Goal: Task Accomplishment & Management: Complete application form

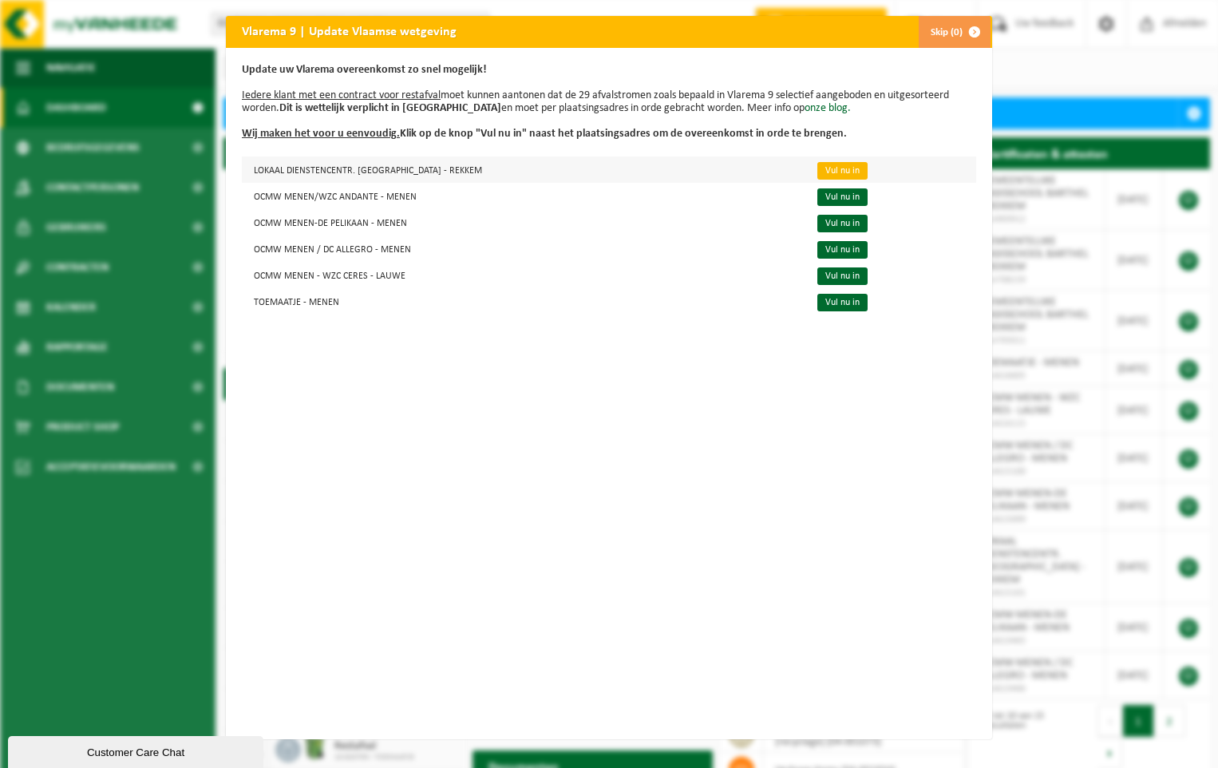
click at [817, 172] on link "Vul nu in" at bounding box center [842, 171] width 50 height 18
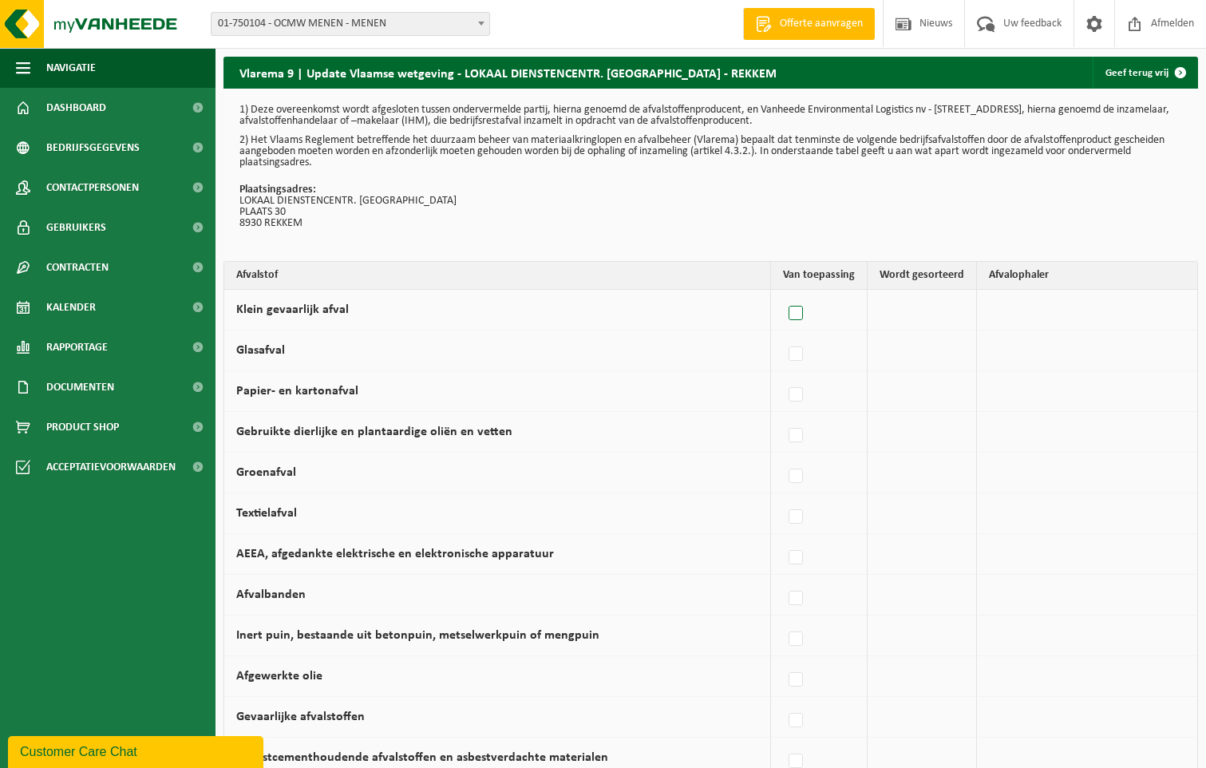
click at [801, 314] on label at bounding box center [796, 314] width 22 height 24
click at [783, 294] on input "Klein gevaarlijk afval" at bounding box center [782, 293] width 1 height 1
checkbox input "true"
click at [794, 312] on label at bounding box center [792, 314] width 22 height 24
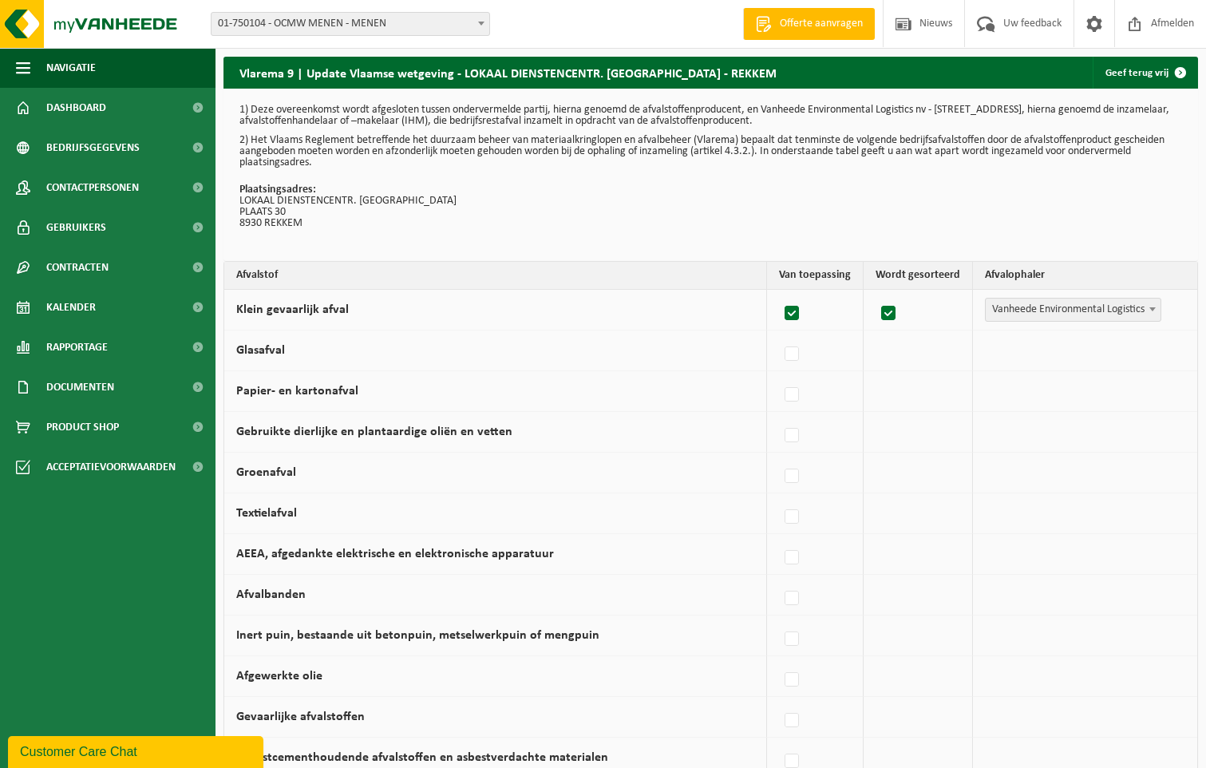
click at [779, 294] on input "Klein gevaarlijk afval" at bounding box center [778, 293] width 1 height 1
checkbox input "false"
click at [802, 354] on label at bounding box center [796, 354] width 22 height 24
click at [783, 334] on input "Glasafval" at bounding box center [782, 333] width 1 height 1
checkbox input "true"
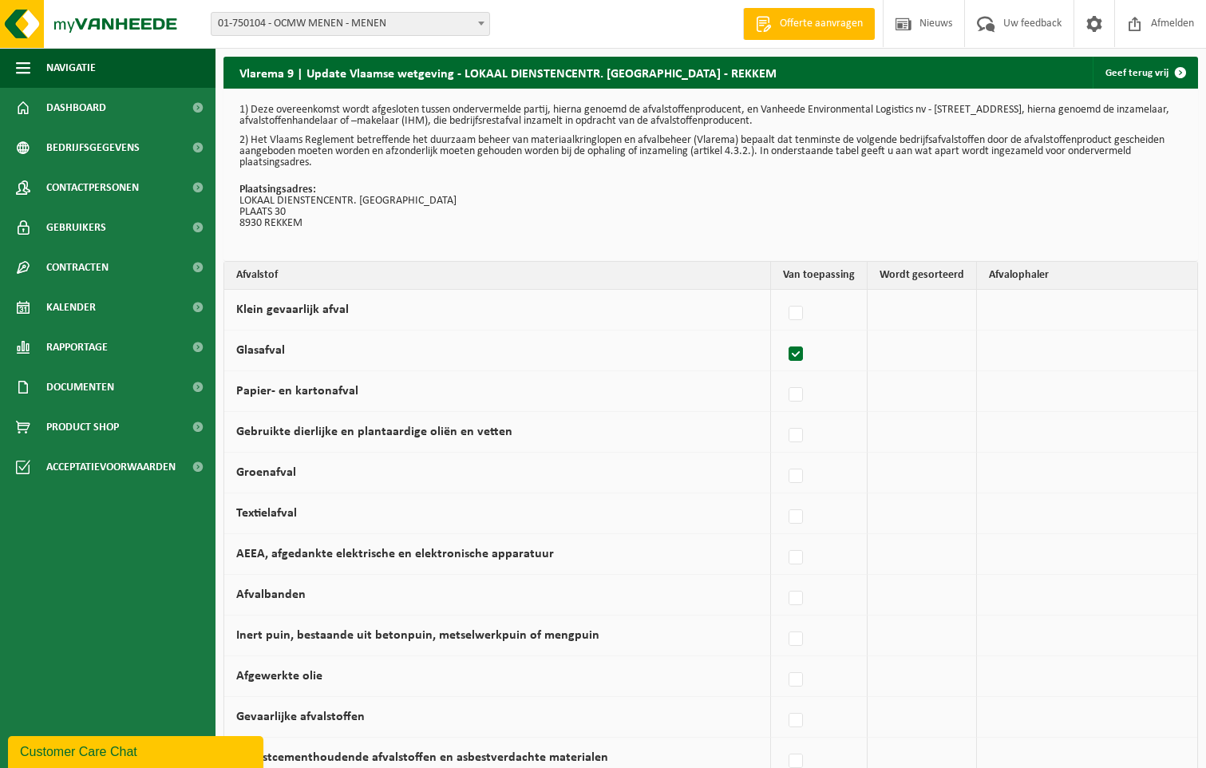
checkbox input "true"
click at [796, 395] on label at bounding box center [792, 395] width 22 height 24
click at [779, 375] on input "Papier- en kartonafval" at bounding box center [778, 374] width 1 height 1
checkbox input "true"
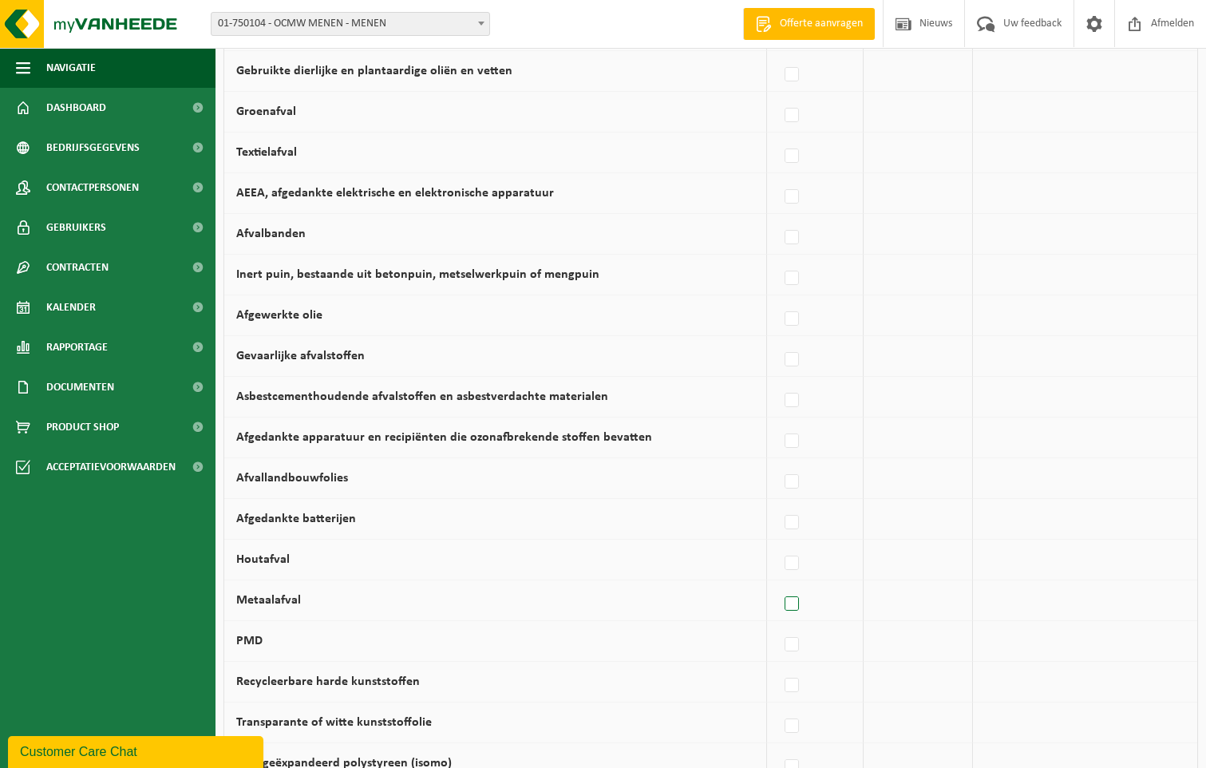
scroll to position [399, 0]
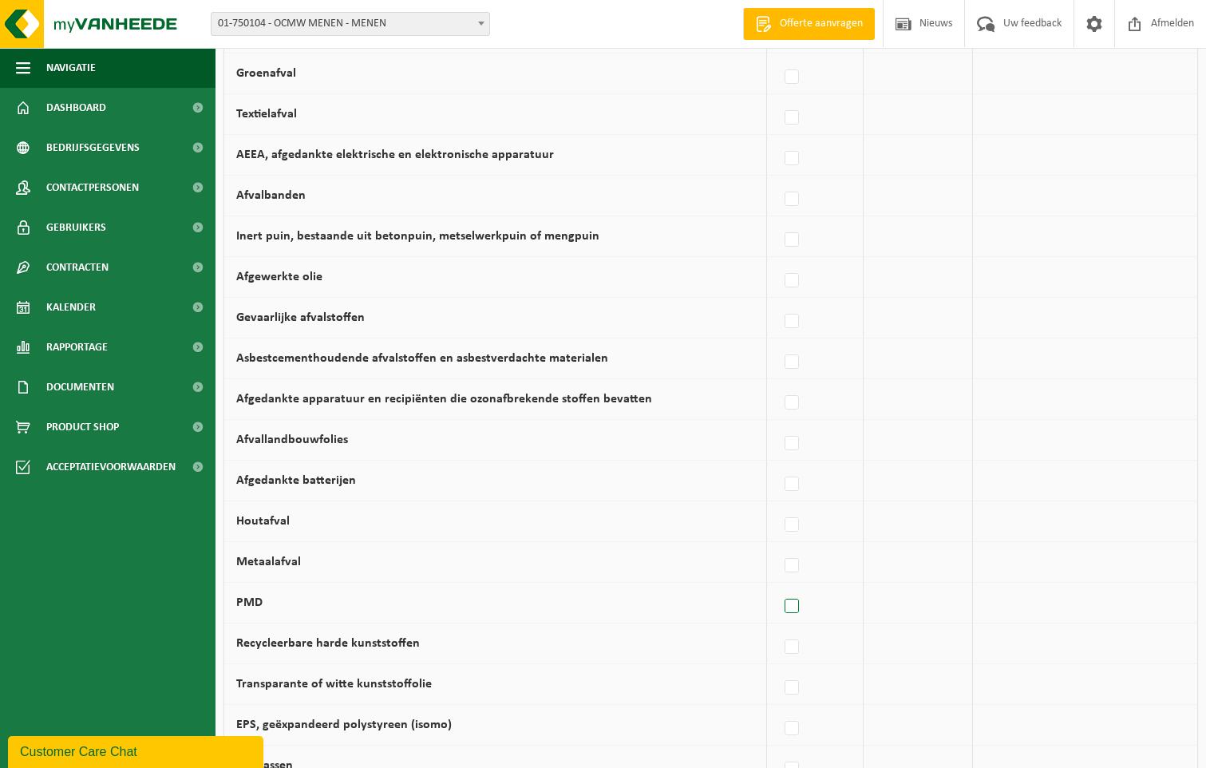
click at [792, 605] on label at bounding box center [792, 606] width 22 height 24
click at [779, 586] on input "PMD" at bounding box center [778, 586] width 1 height 1
checkbox input "true"
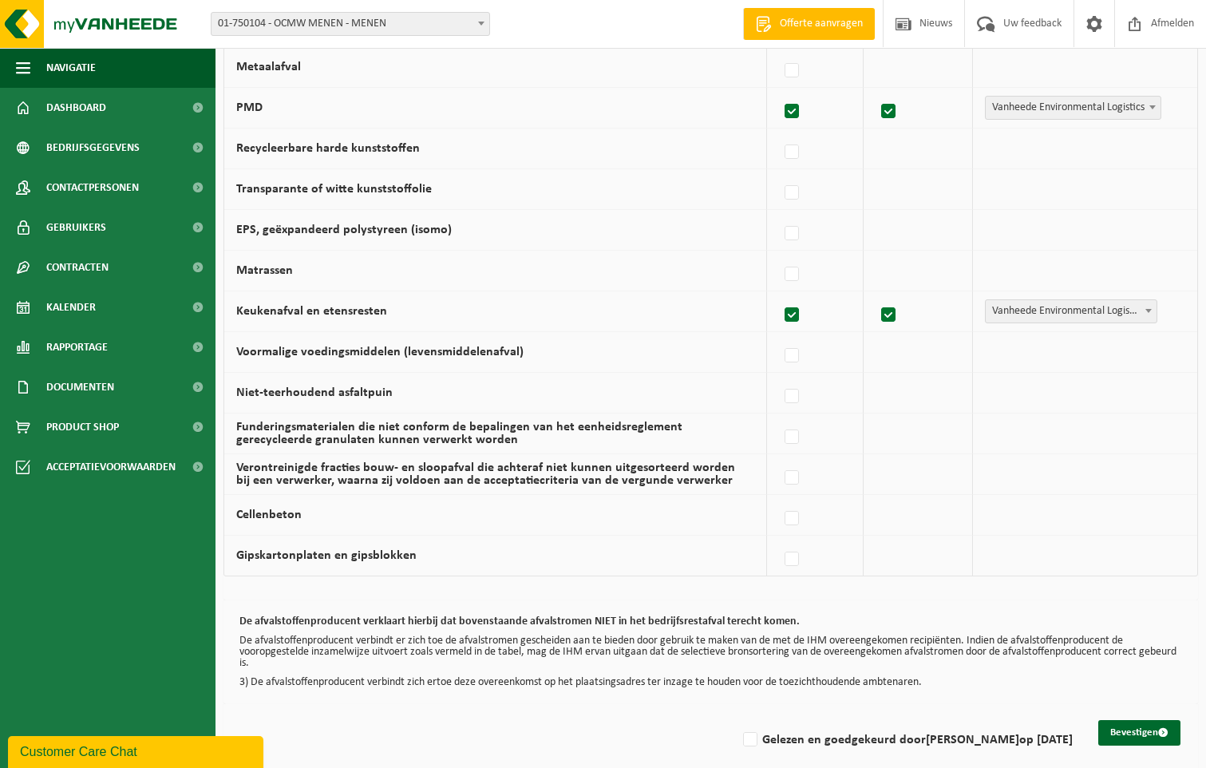
scroll to position [910, 0]
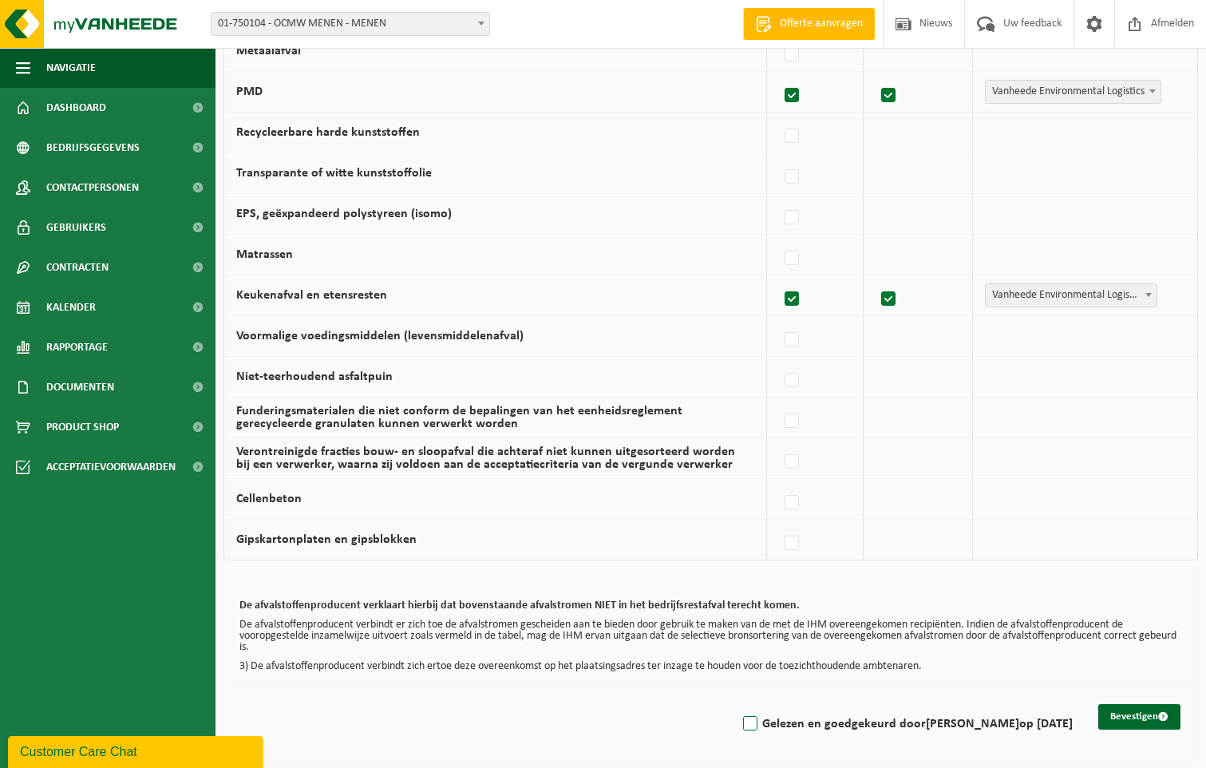
click at [741, 721] on label "Gelezen en goedgekeurd door DANNY DEPAEPE op 16/09/25" at bounding box center [906, 724] width 333 height 24
click at [737, 704] on input "Gelezen en goedgekeurd door [PERSON_NAME] op [DATE]" at bounding box center [736, 703] width 1 height 1
checkbox input "true"
click at [1123, 714] on button "Bevestigen" at bounding box center [1139, 717] width 82 height 26
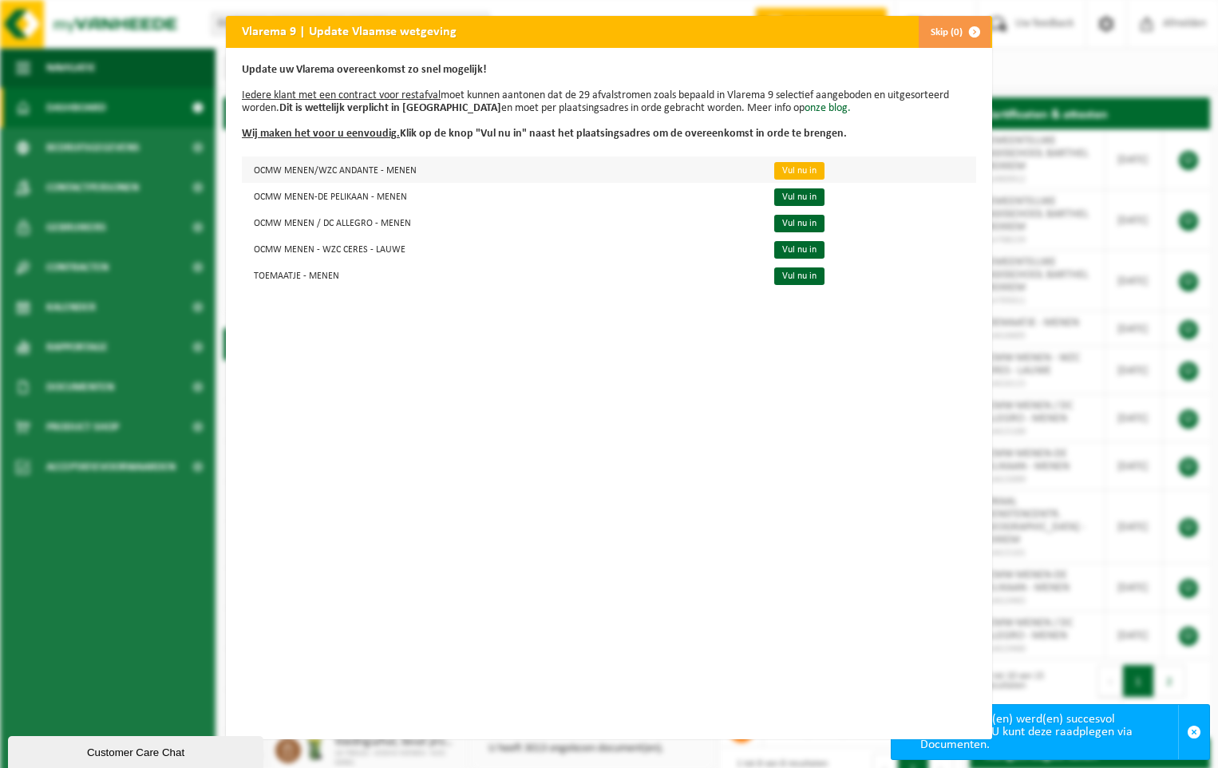
click at [787, 169] on link "Vul nu in" at bounding box center [799, 171] width 50 height 18
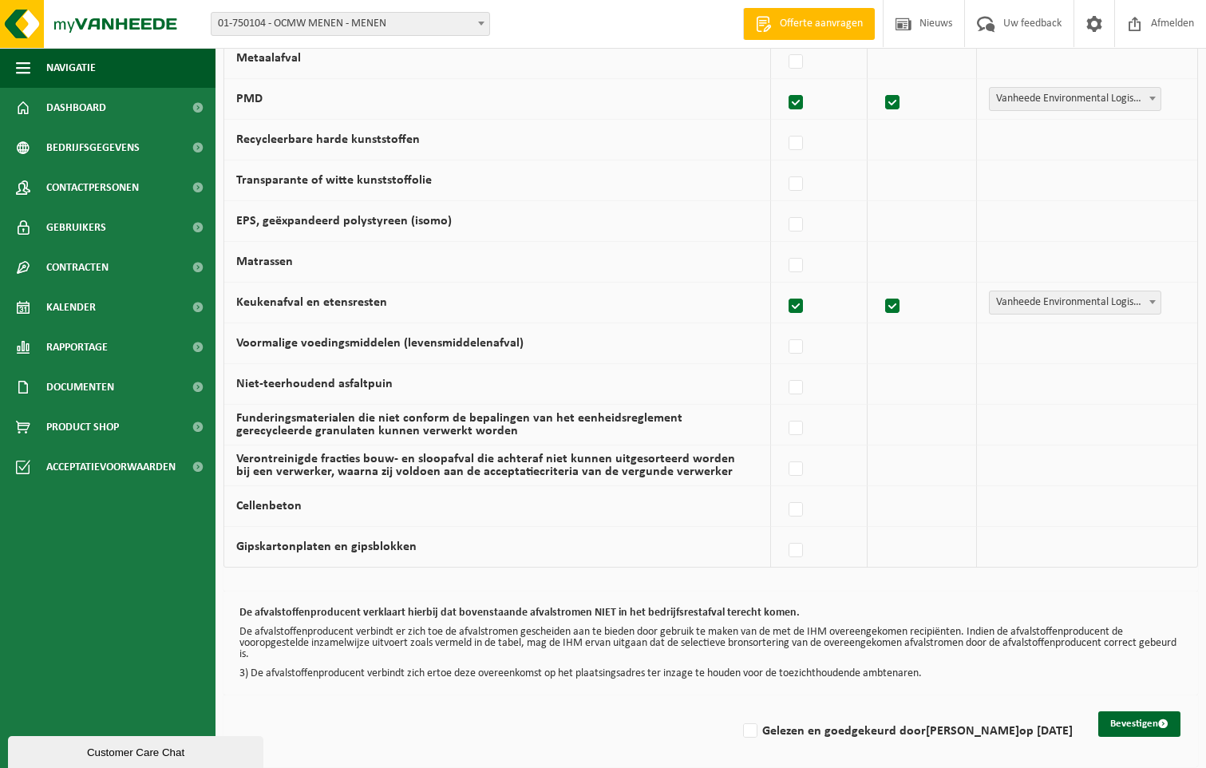
scroll to position [910, 0]
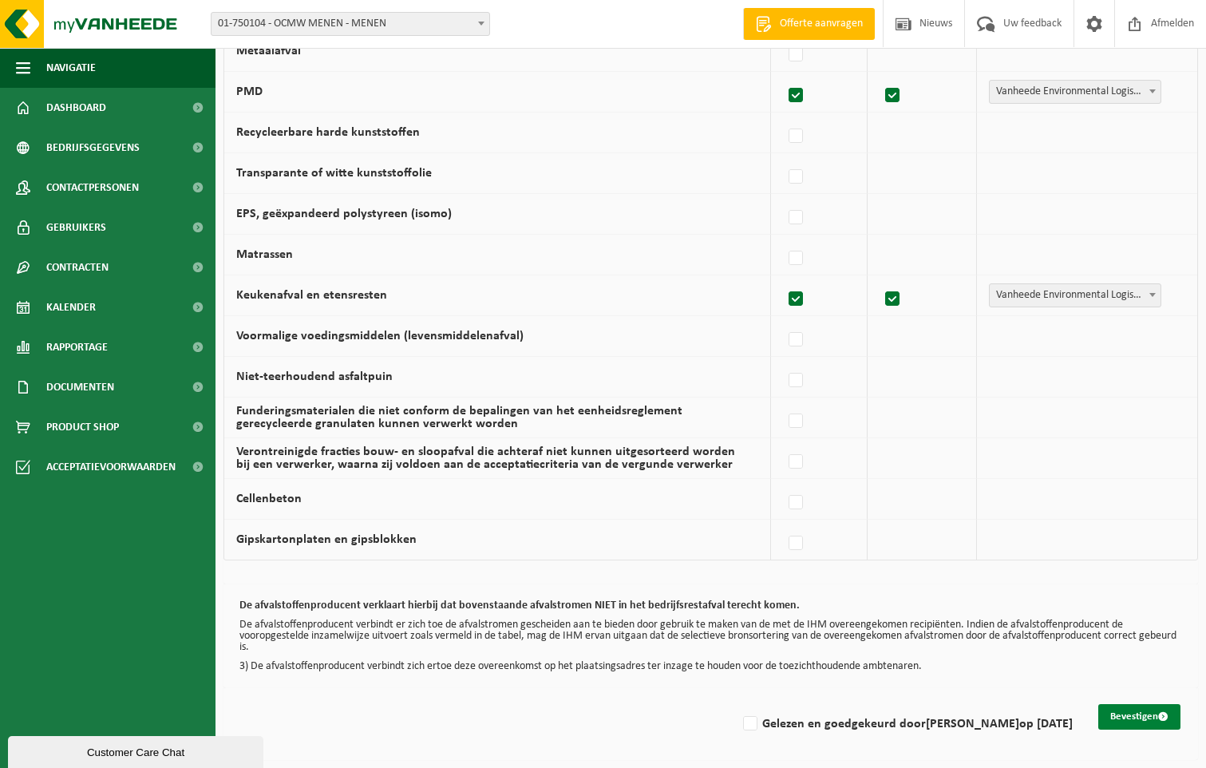
click at [1145, 716] on button "Bevestigen" at bounding box center [1139, 717] width 82 height 26
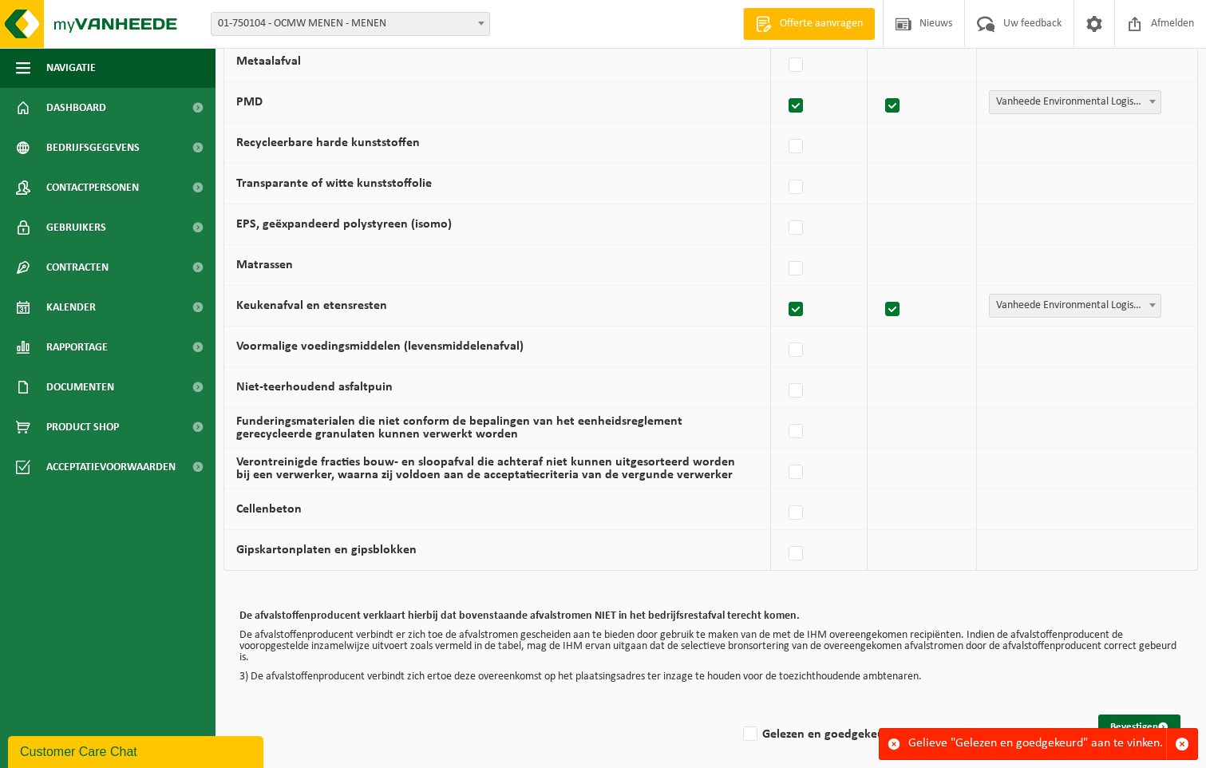
scroll to position [910, 0]
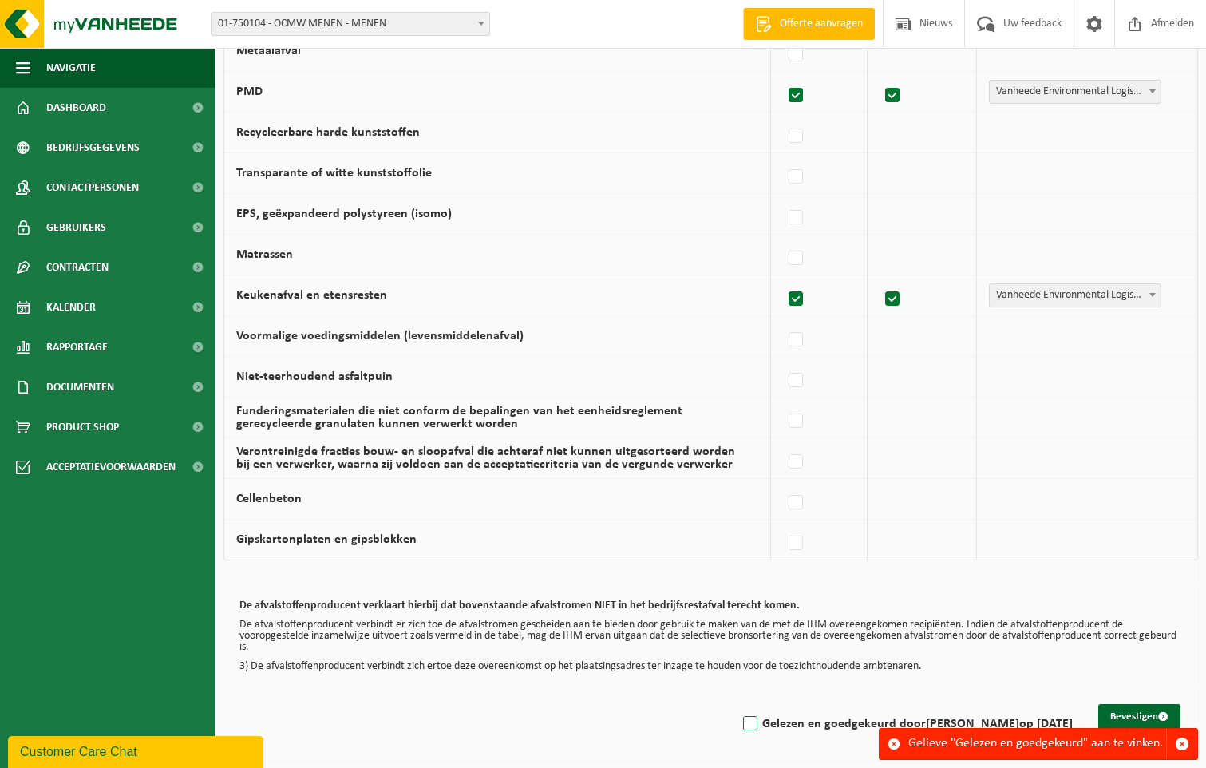
click at [740, 722] on label "Gelezen en goedgekeurd door [PERSON_NAME] op [DATE]" at bounding box center [906, 724] width 333 height 24
click at [736, 704] on input "Gelezen en goedgekeurd door [PERSON_NAME] op [DATE]" at bounding box center [736, 703] width 1 height 1
checkbox input "true"
click at [1144, 715] on button "Bevestigen" at bounding box center [1139, 717] width 82 height 26
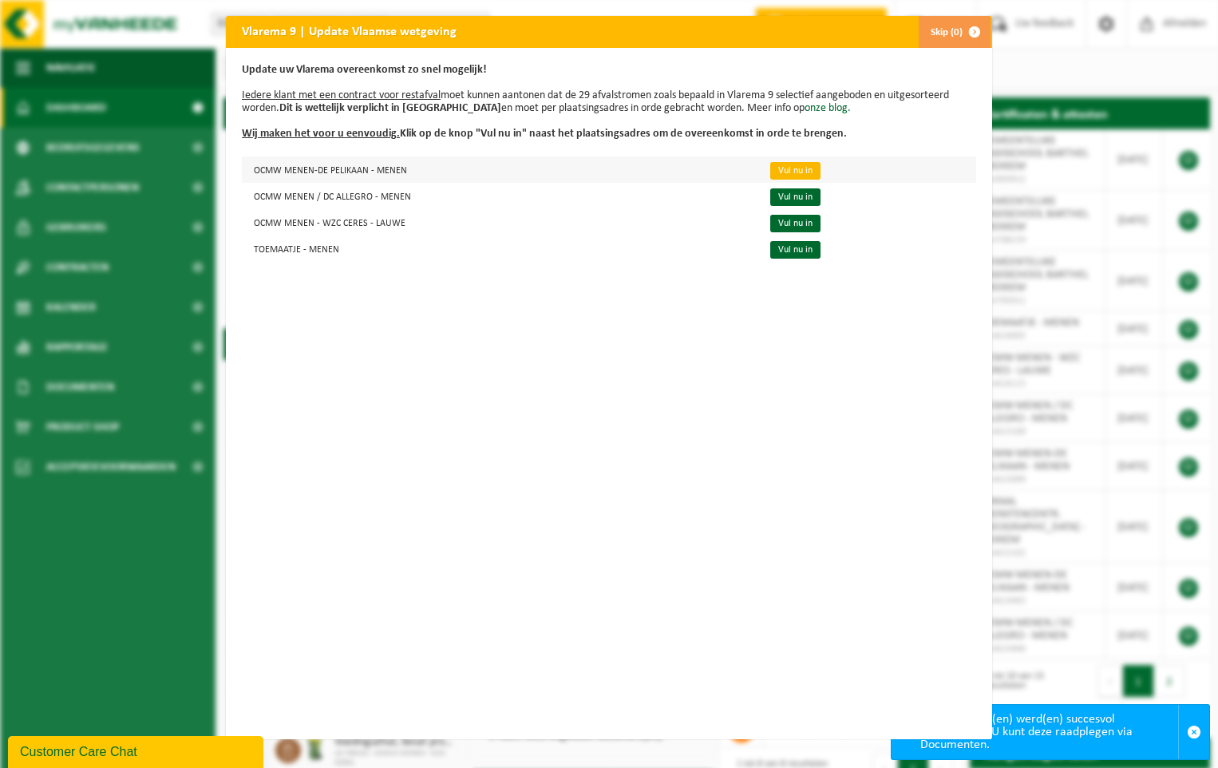
click at [773, 169] on link "Vul nu in" at bounding box center [795, 171] width 50 height 18
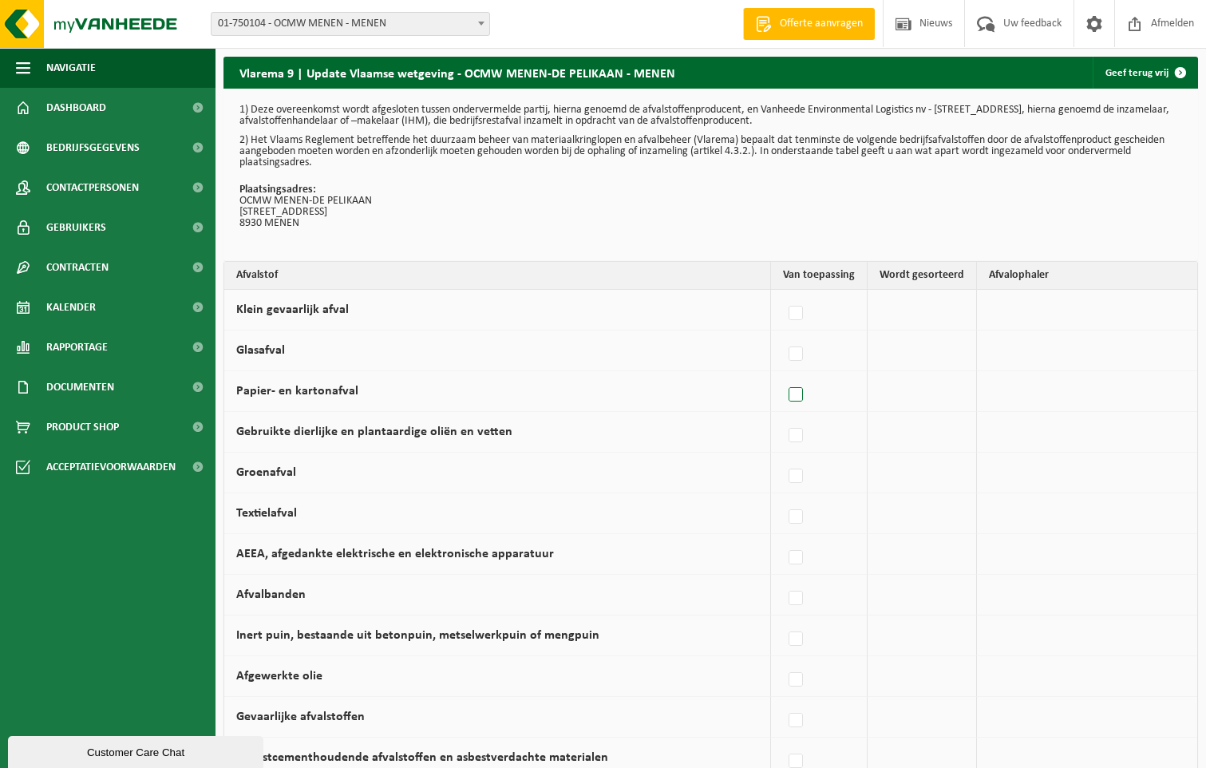
click at [798, 393] on label at bounding box center [796, 395] width 22 height 24
click at [783, 375] on input "Papier- en kartonafval" at bounding box center [782, 374] width 1 height 1
checkbox input "true"
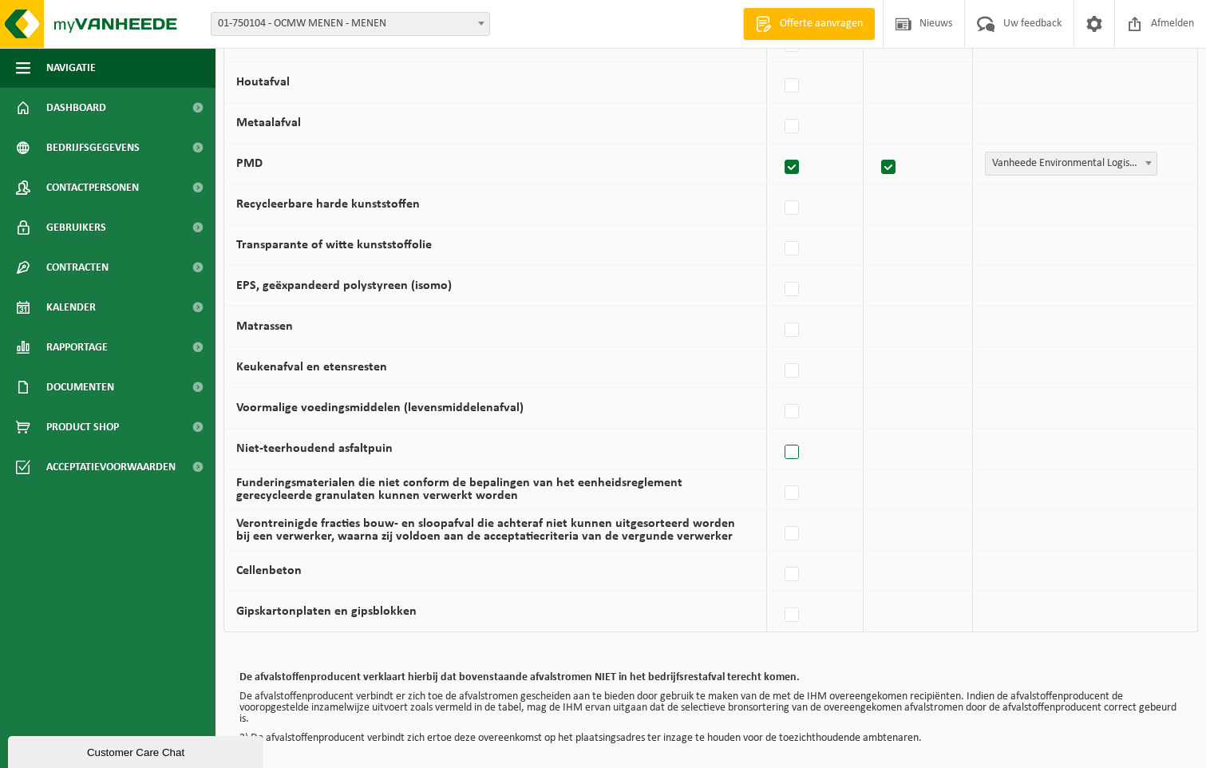
scroll to position [878, 0]
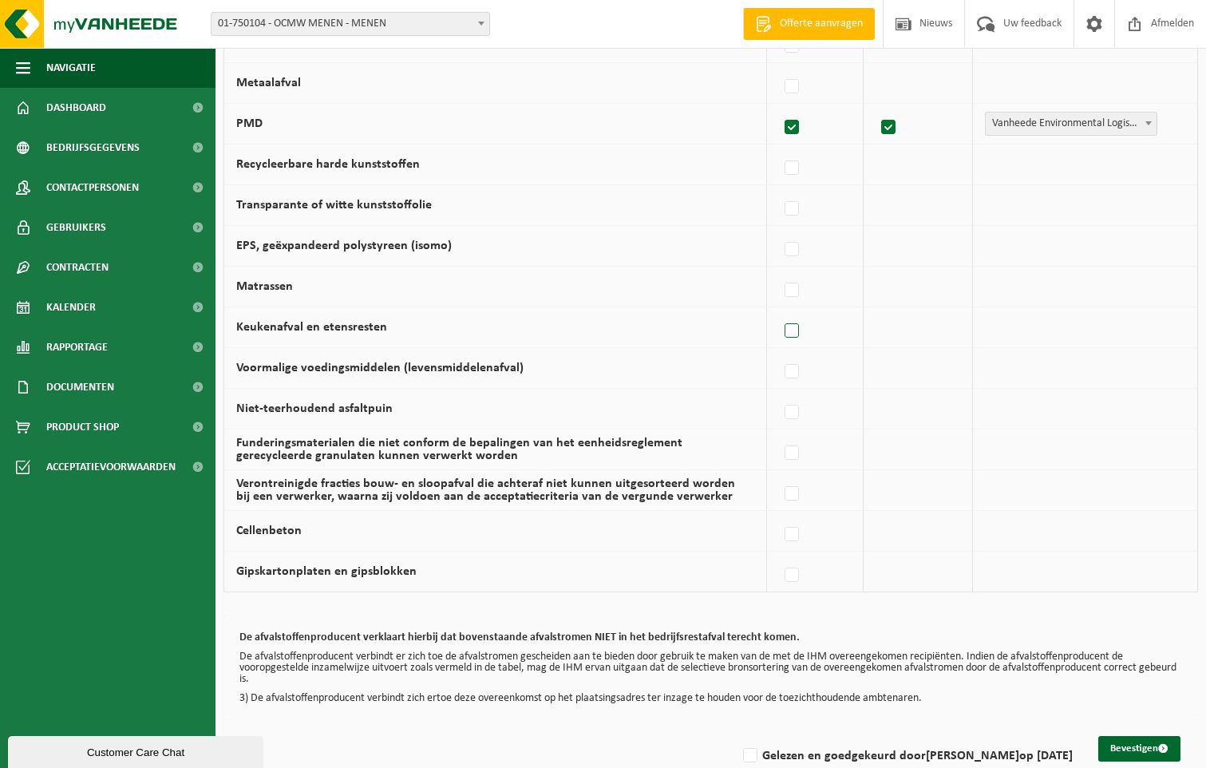
click at [792, 334] on label at bounding box center [792, 331] width 22 height 24
click at [779, 311] on input "Keukenafval en etensresten" at bounding box center [778, 310] width 1 height 1
checkbox input "true"
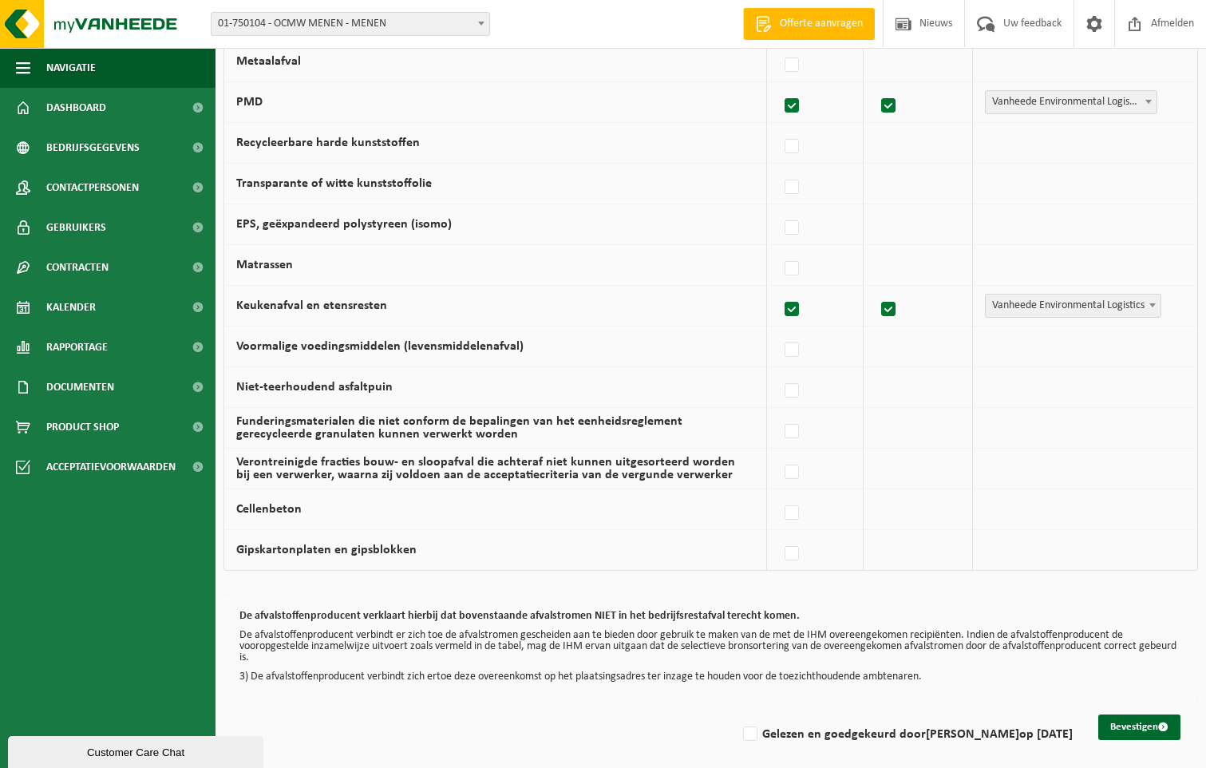
scroll to position [910, 0]
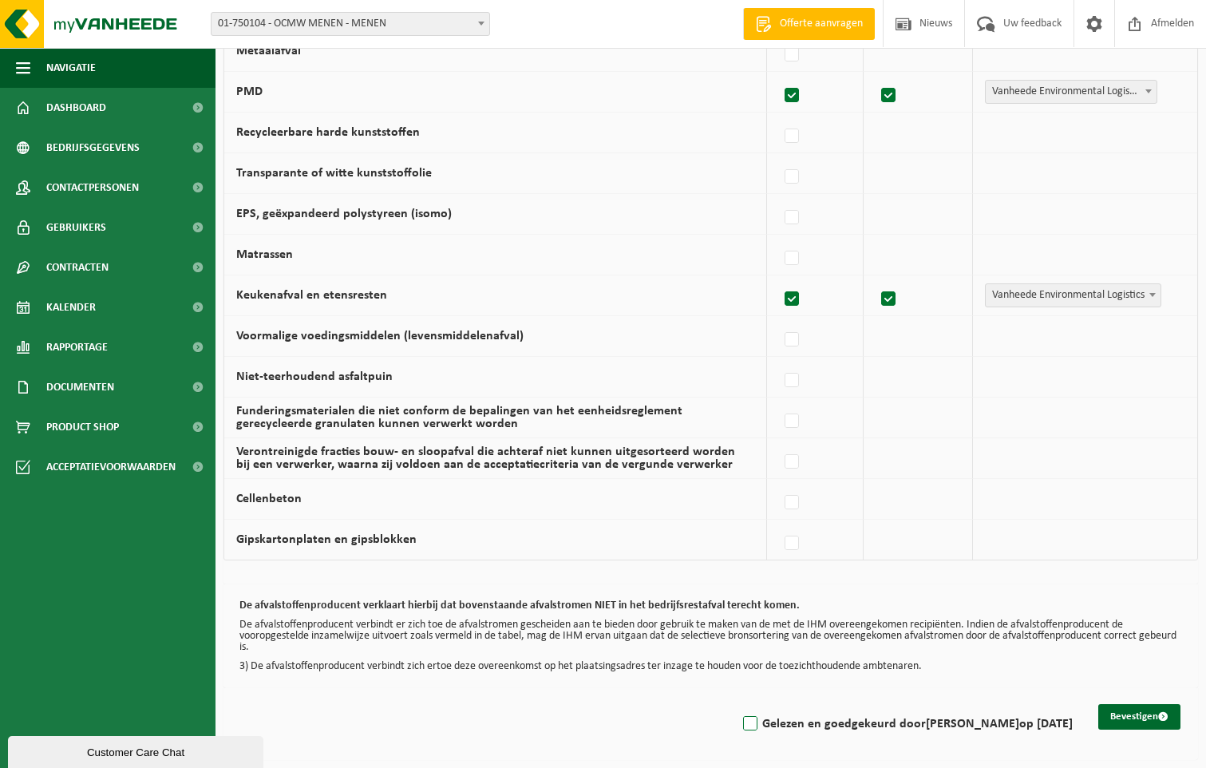
click at [740, 721] on label "Gelezen en goedgekeurd door DANNY DEPAEPE op 16/09/25" at bounding box center [906, 724] width 333 height 24
click at [737, 704] on input "Gelezen en goedgekeurd door DANNY DEPAEPE op 16/09/25" at bounding box center [736, 703] width 1 height 1
checkbox input "true"
click at [1129, 714] on button "Bevestigen" at bounding box center [1139, 717] width 82 height 26
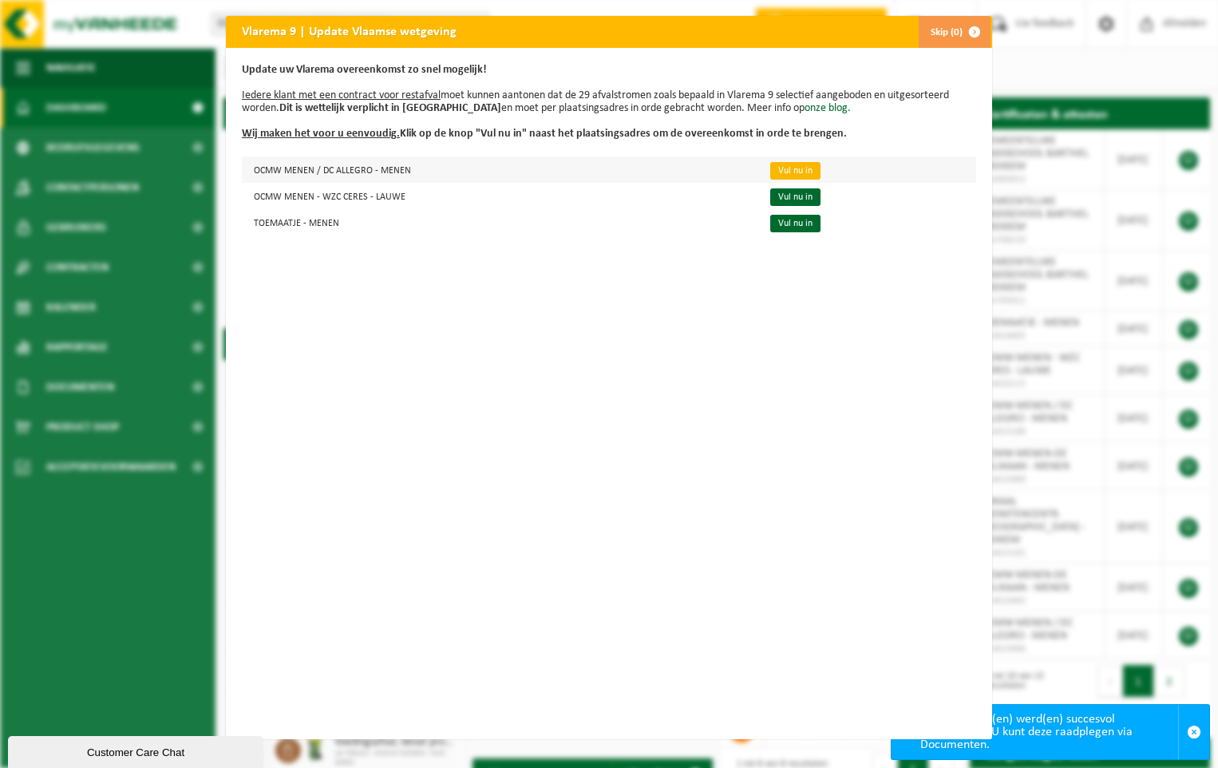
click at [770, 169] on link "Vul nu in" at bounding box center [795, 171] width 50 height 18
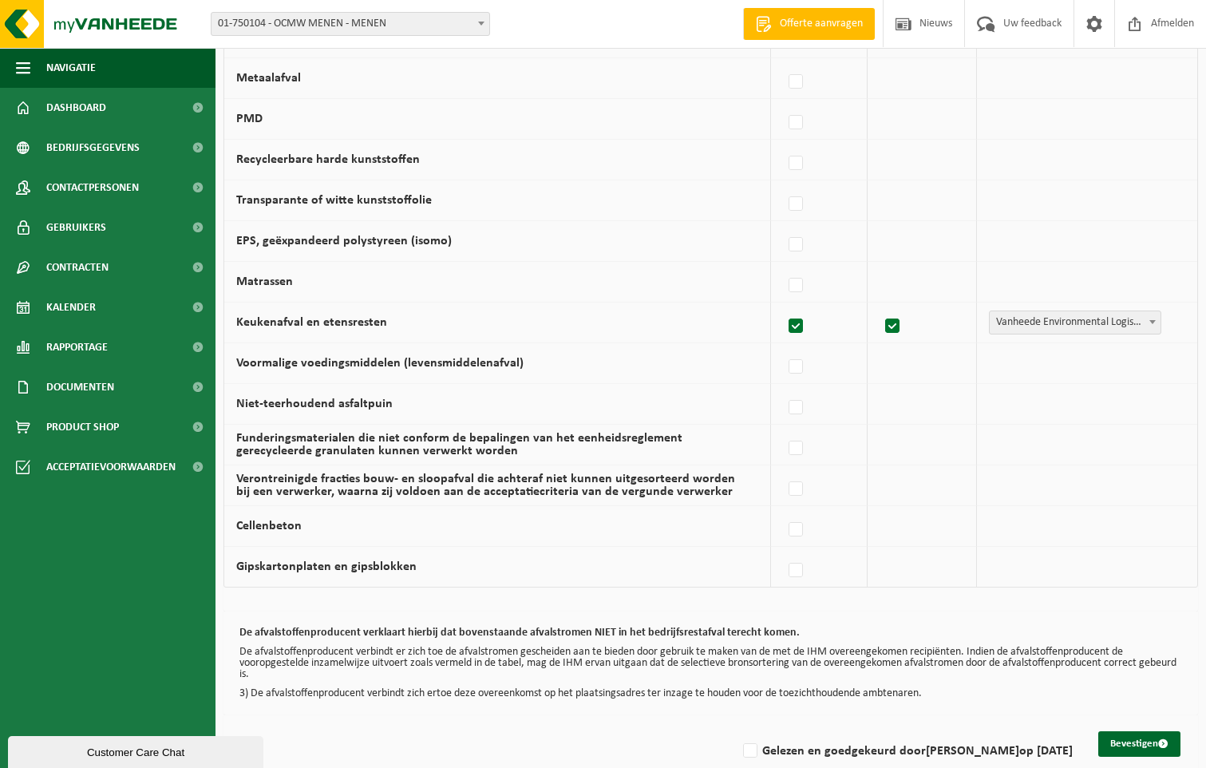
scroll to position [910, 0]
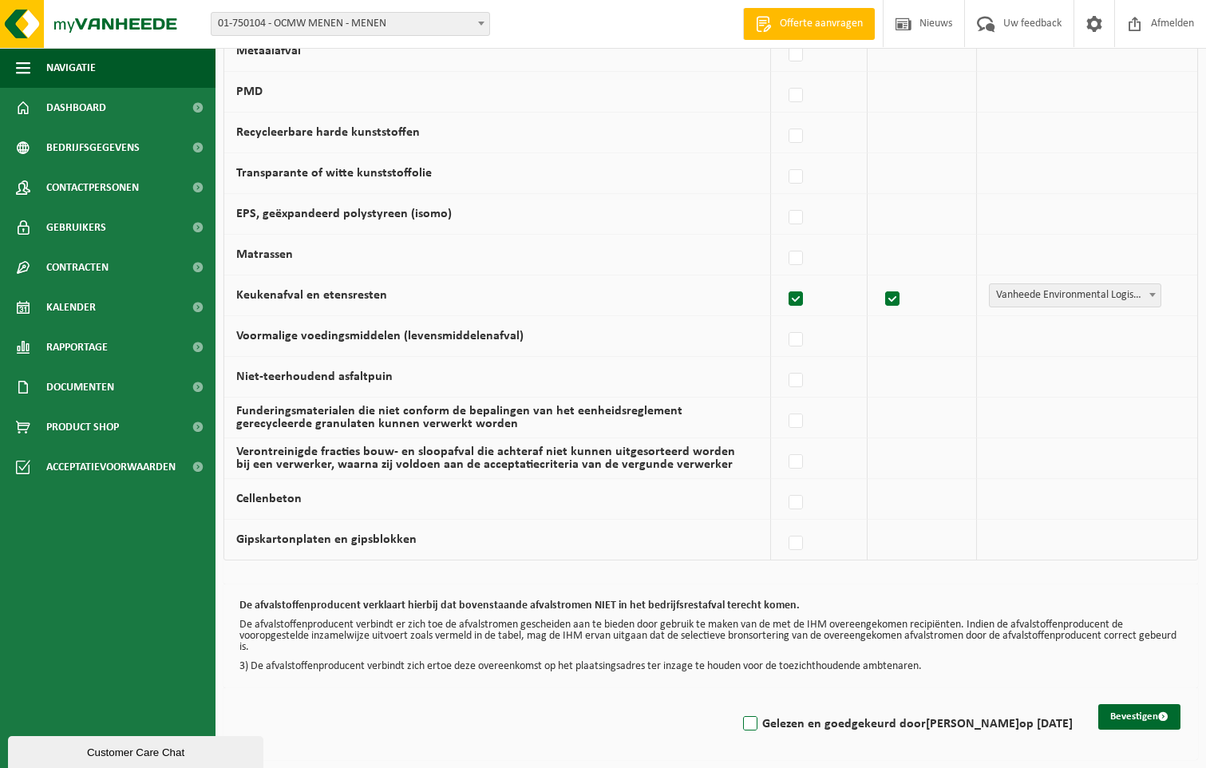
click at [740, 720] on label "Gelezen en goedgekeurd door [PERSON_NAME] op [DATE]" at bounding box center [906, 724] width 333 height 24
click at [737, 704] on input "Gelezen en goedgekeurd door [PERSON_NAME] op [DATE]" at bounding box center [736, 703] width 1 height 1
checkbox input "true"
click at [1132, 718] on button "Bevestigen" at bounding box center [1139, 717] width 82 height 26
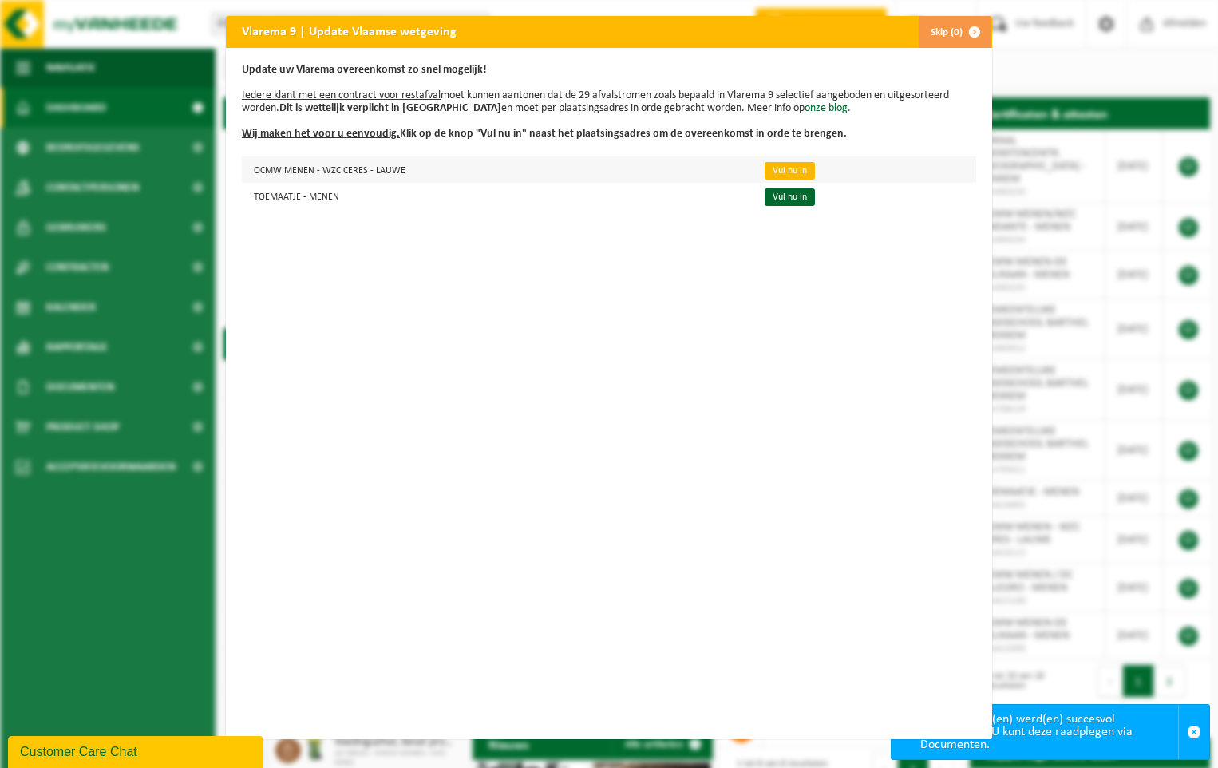
click at [769, 169] on link "Vul nu in" at bounding box center [789, 171] width 50 height 18
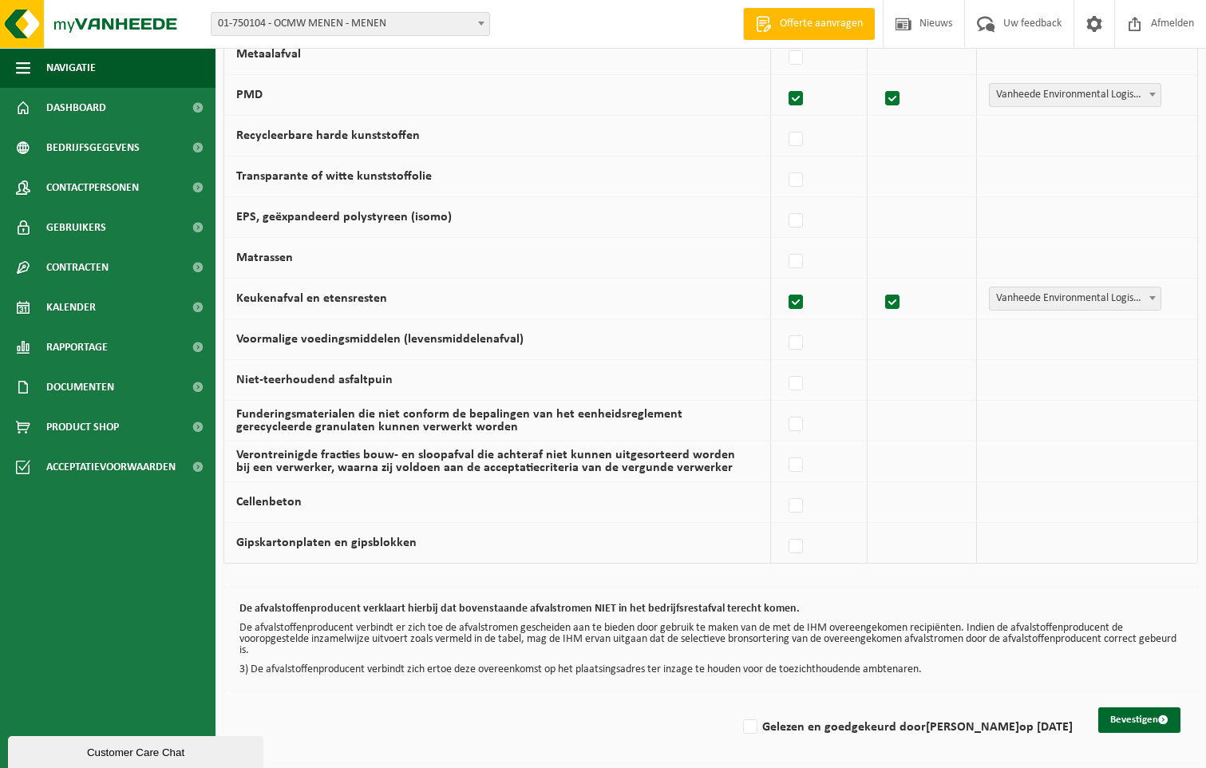
scroll to position [910, 0]
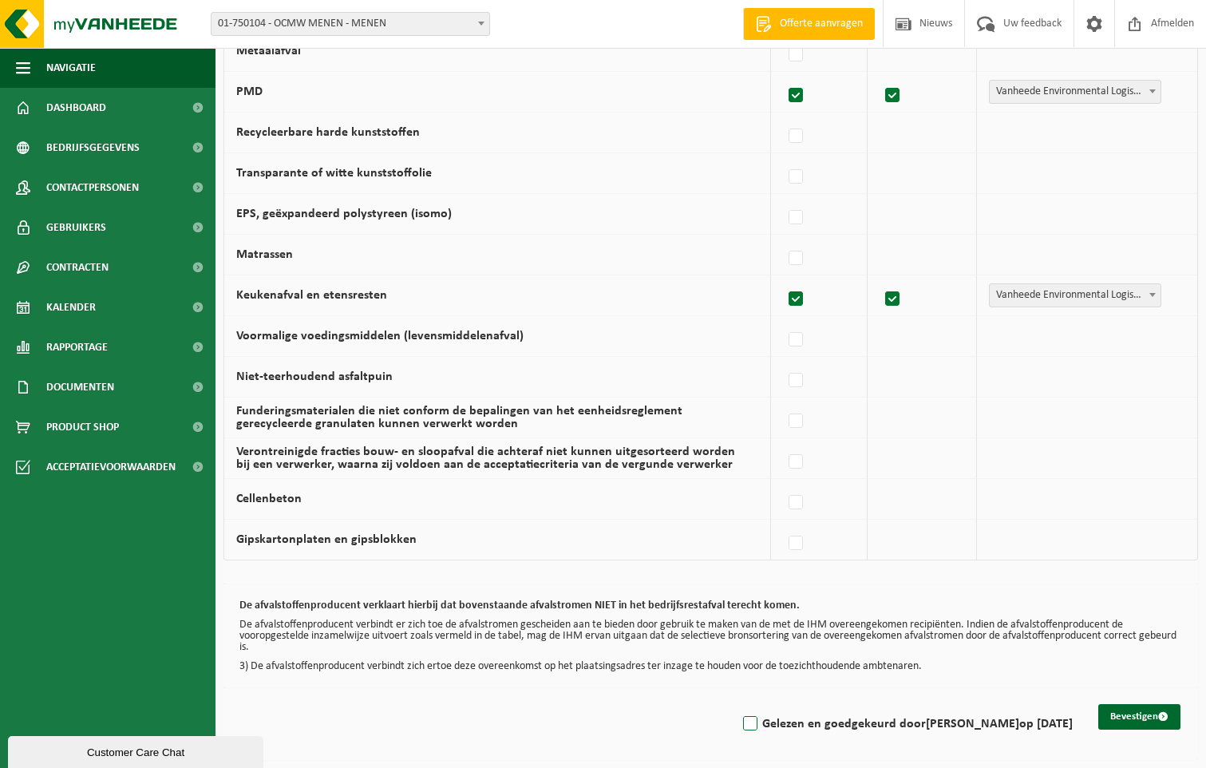
click at [740, 720] on label "Gelezen en goedgekeurd door [PERSON_NAME] op [DATE]" at bounding box center [906, 724] width 333 height 24
click at [737, 704] on input "Gelezen en goedgekeurd door [PERSON_NAME] op [DATE]" at bounding box center [736, 703] width 1 height 1
checkbox input "true"
click at [1135, 718] on button "Bevestigen" at bounding box center [1139, 717] width 82 height 26
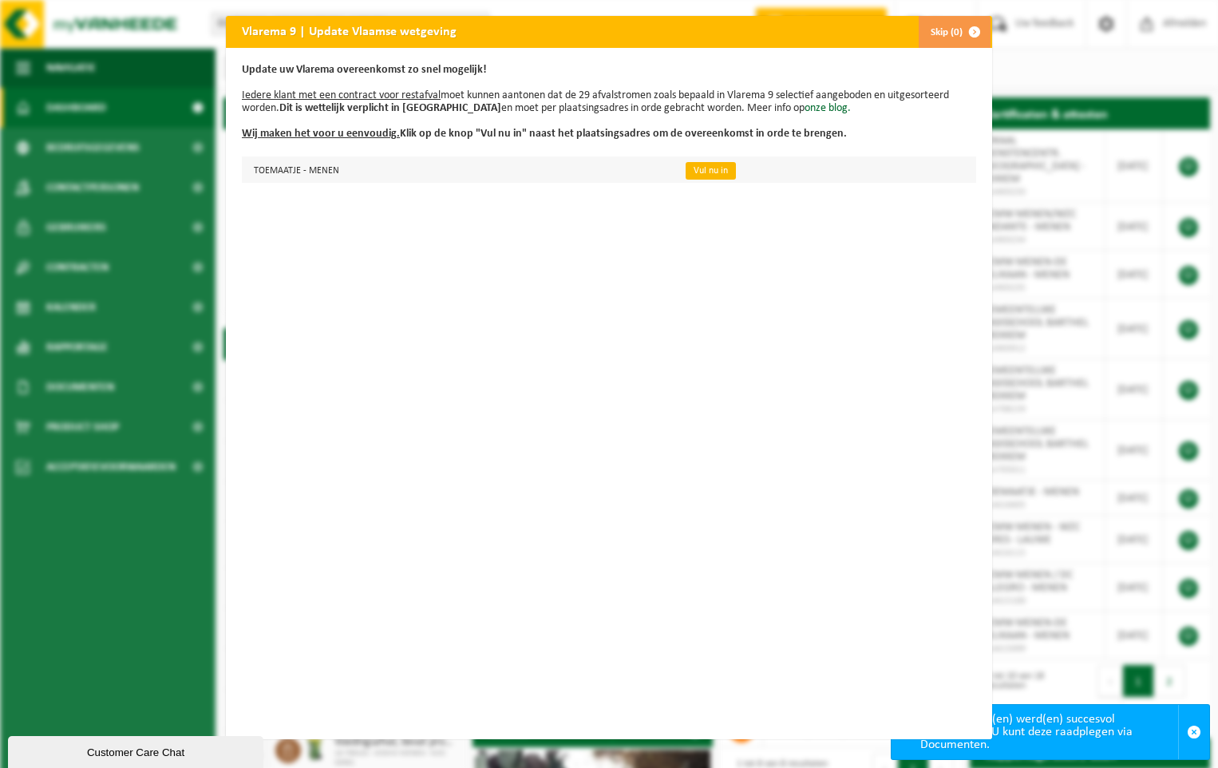
click at [696, 175] on link "Vul nu in" at bounding box center [710, 171] width 50 height 18
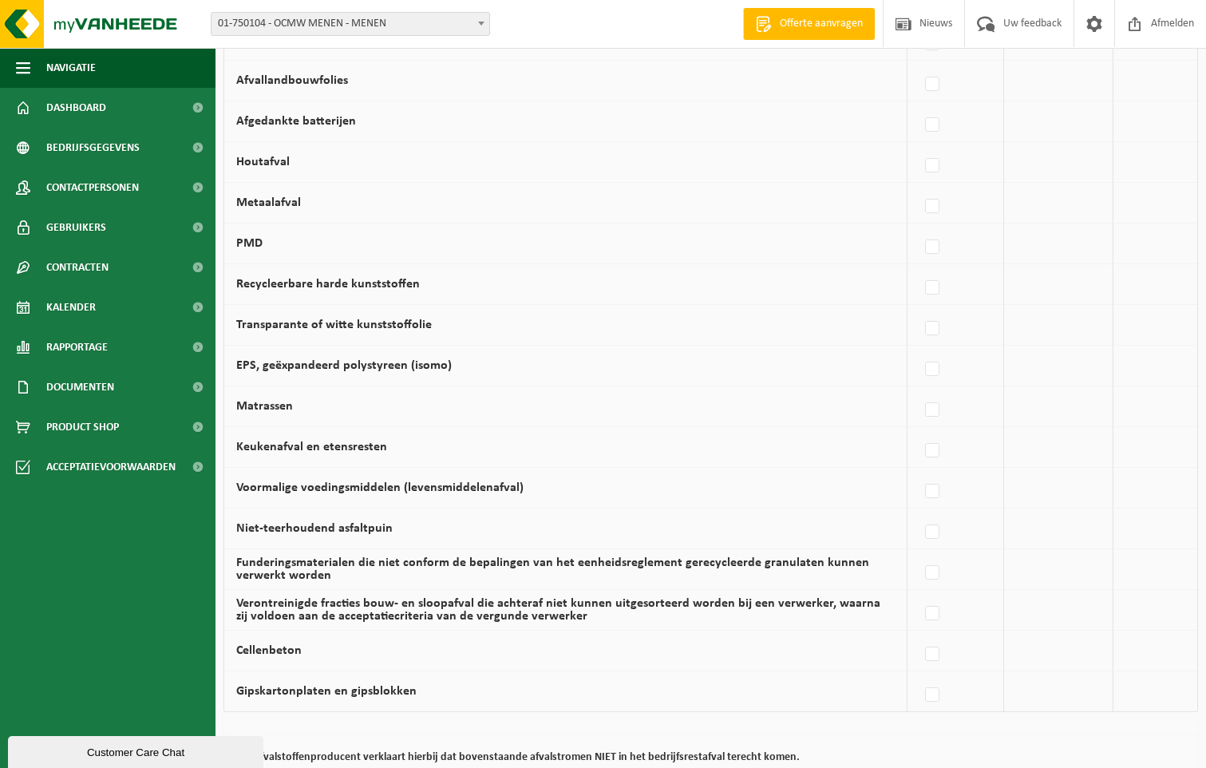
scroll to position [798, 0]
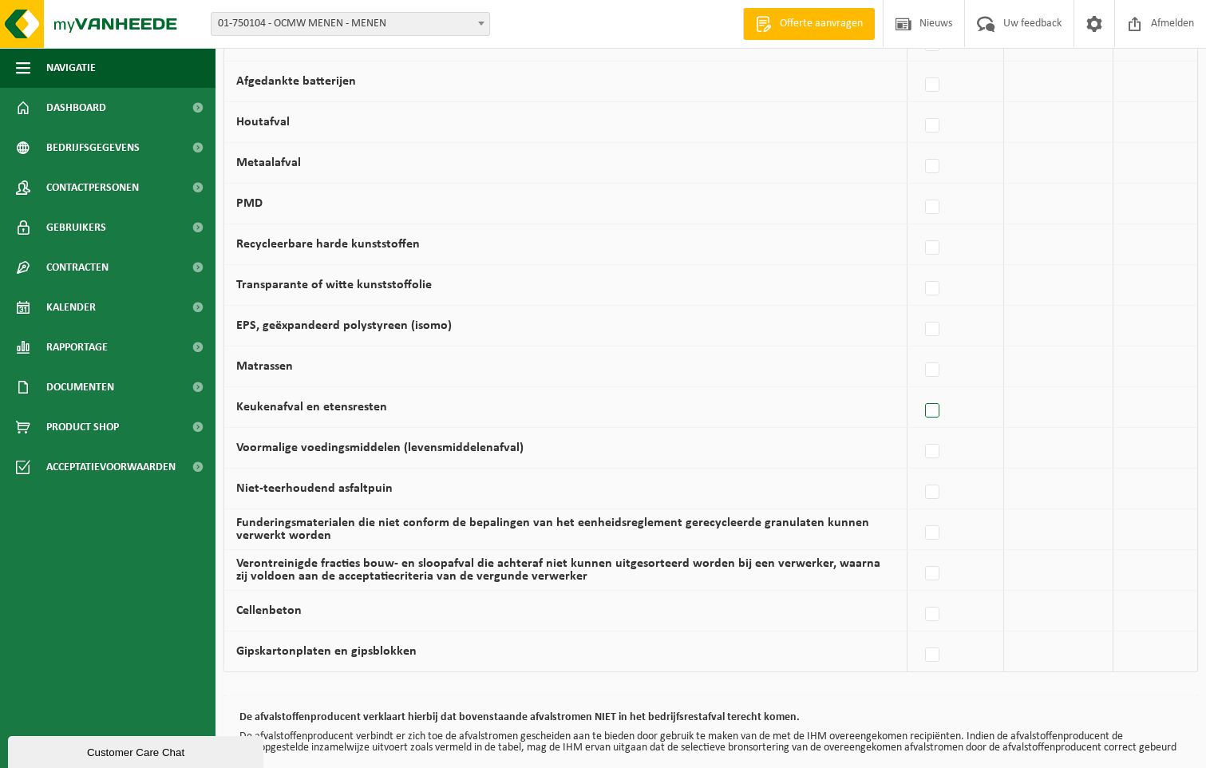
click at [937, 411] on label at bounding box center [933, 411] width 22 height 24
click at [919, 391] on input "Keukenafval en etensresten" at bounding box center [918, 390] width 1 height 1
checkbox input "true"
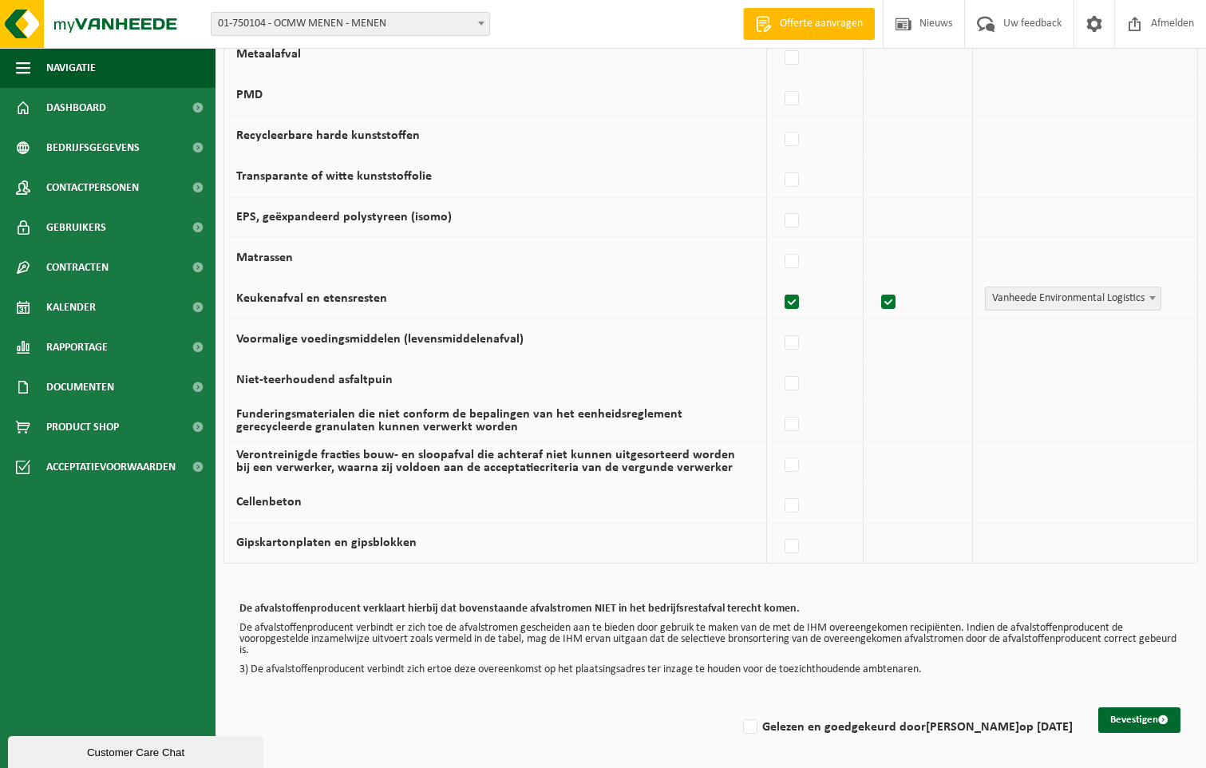
scroll to position [910, 0]
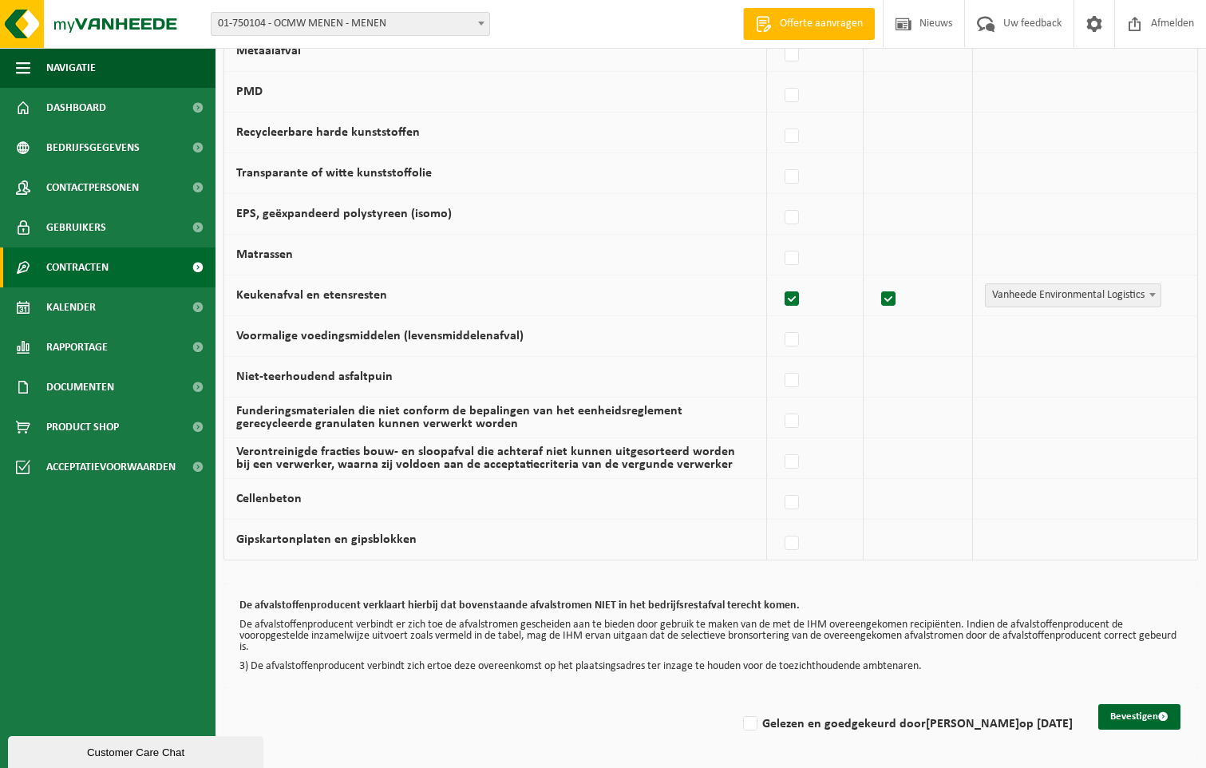
click at [84, 264] on span "Contracten" at bounding box center [77, 267] width 62 height 40
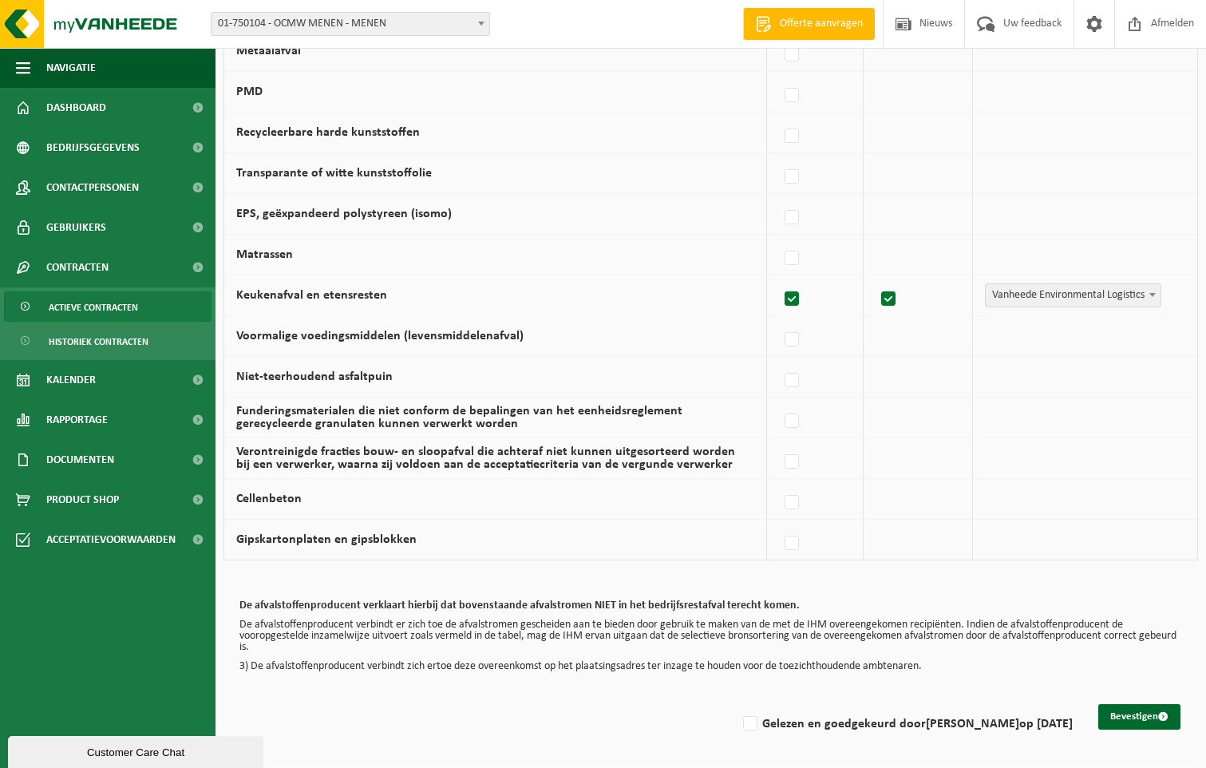
click at [86, 306] on span "Actieve contracten" at bounding box center [93, 307] width 89 height 30
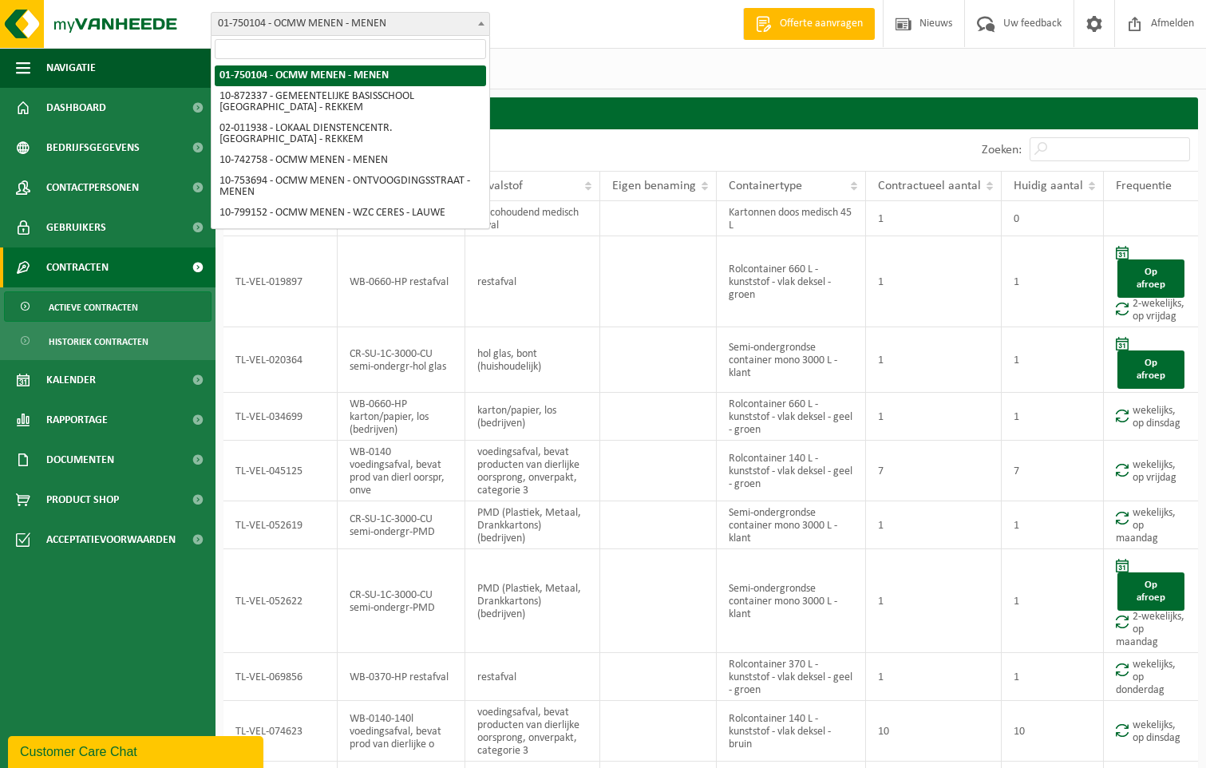
click at [481, 24] on b at bounding box center [481, 24] width 6 height 4
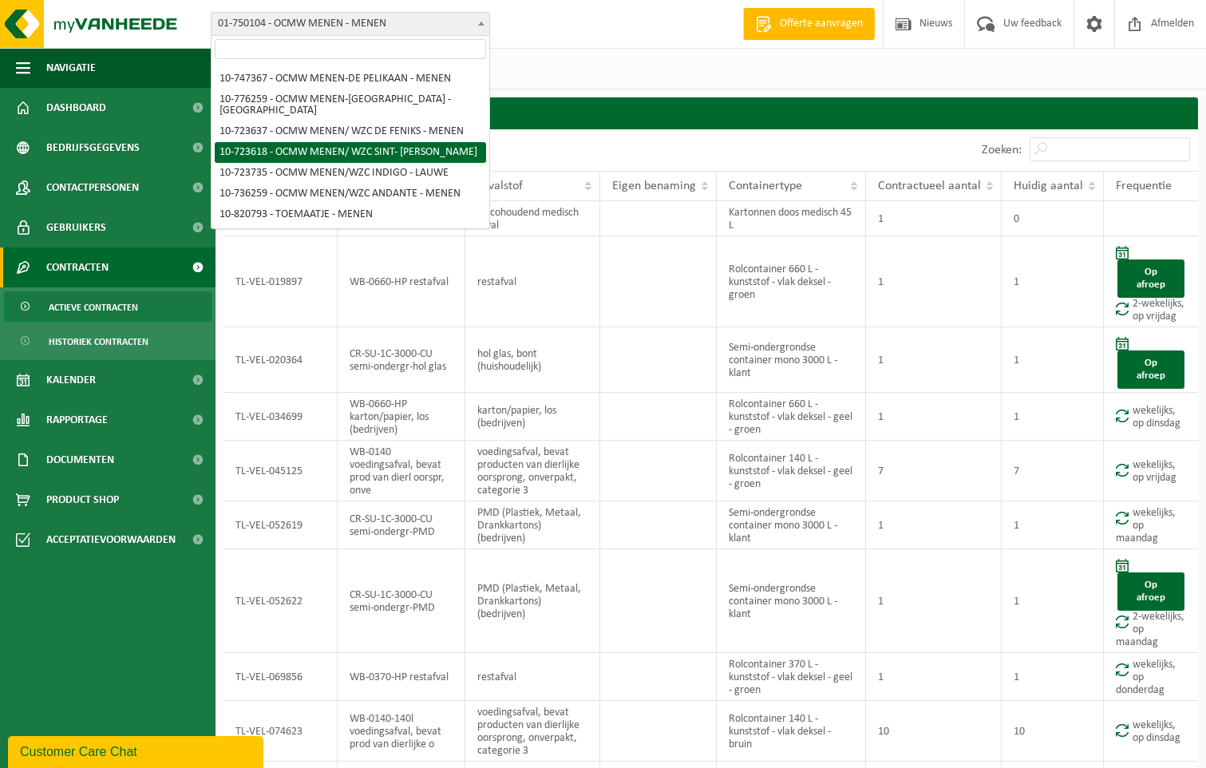
scroll to position [219, 0]
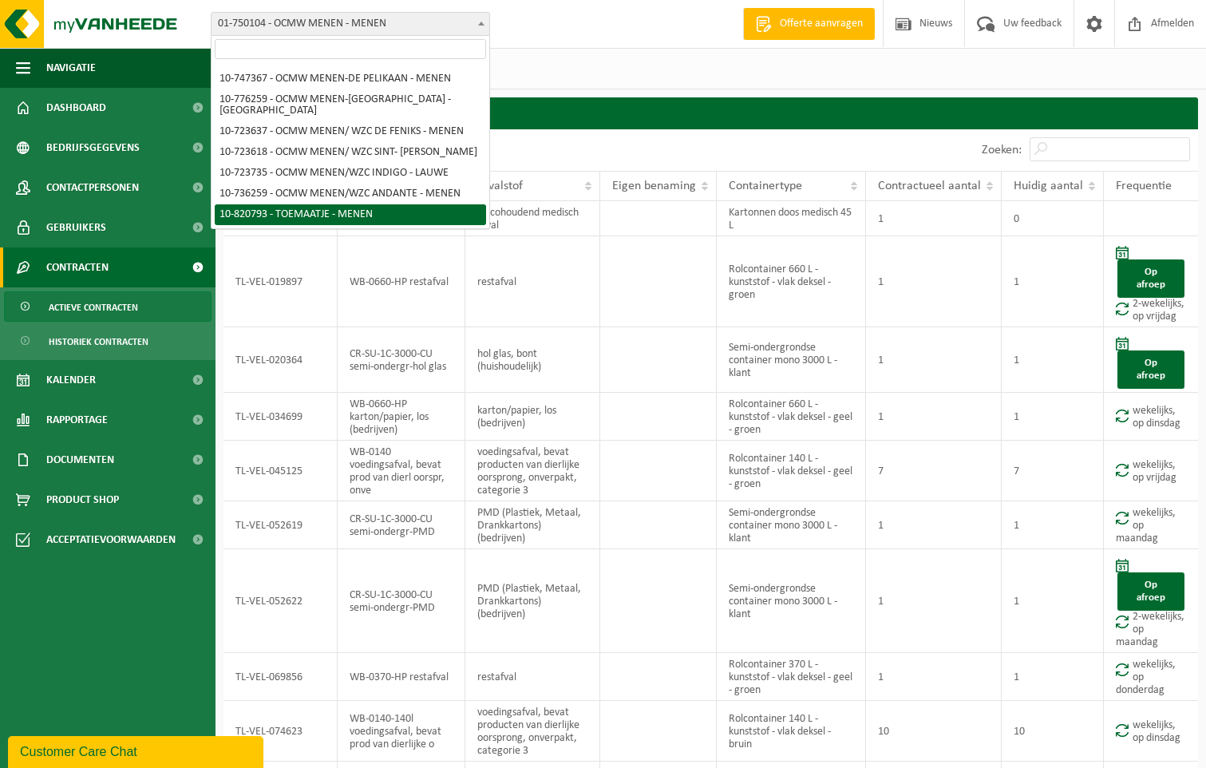
select select "39904"
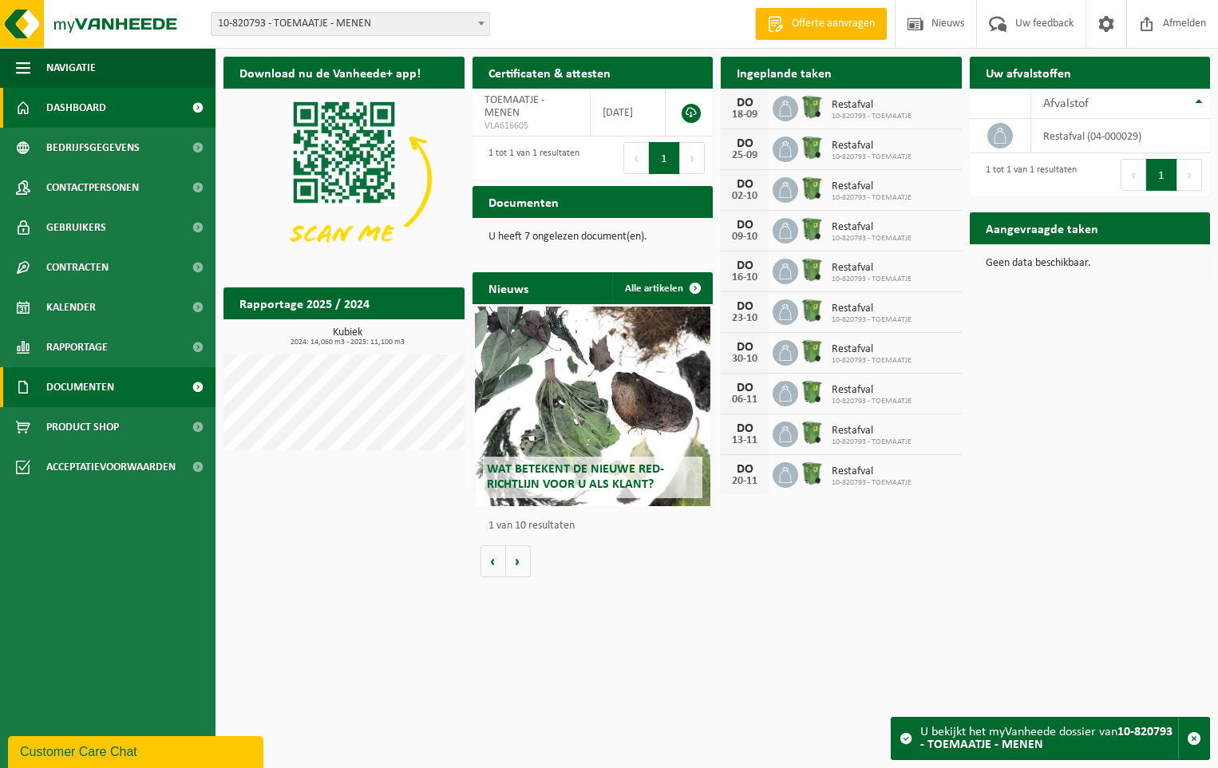
click at [85, 386] on span "Documenten" at bounding box center [80, 387] width 68 height 40
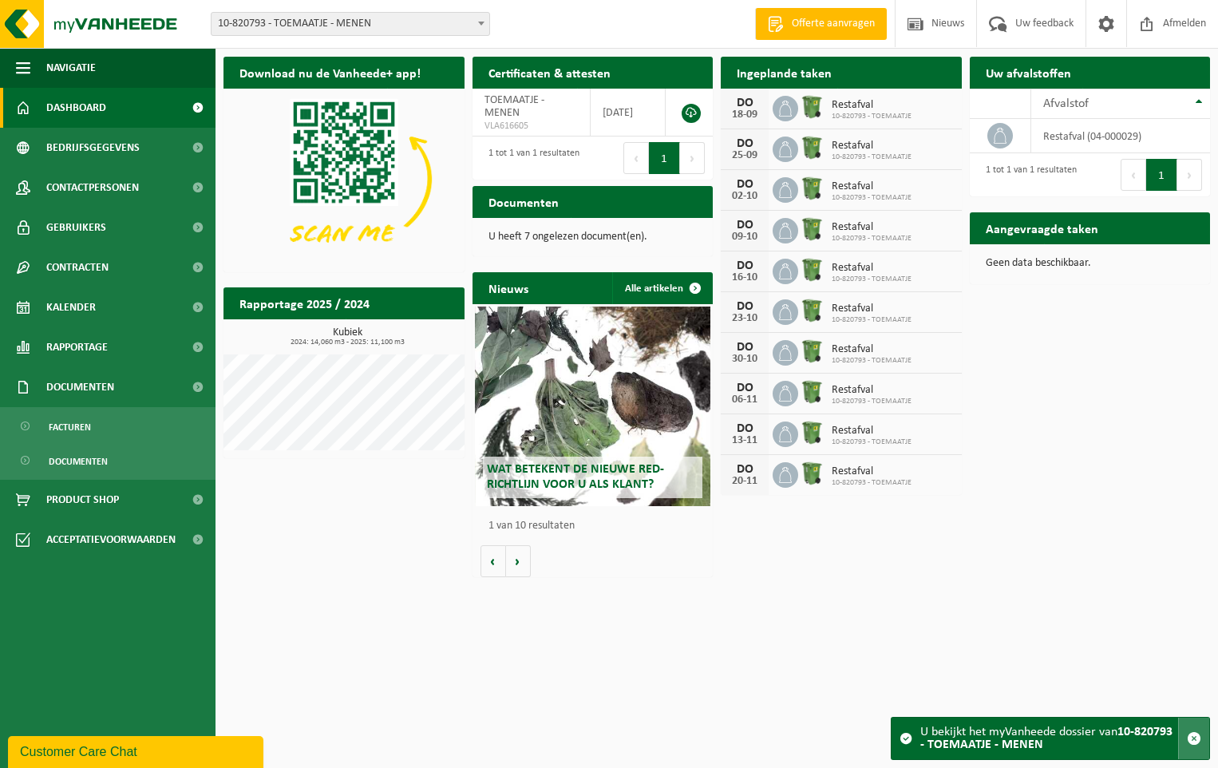
click at [1193, 736] on span "button" at bounding box center [1193, 738] width 14 height 14
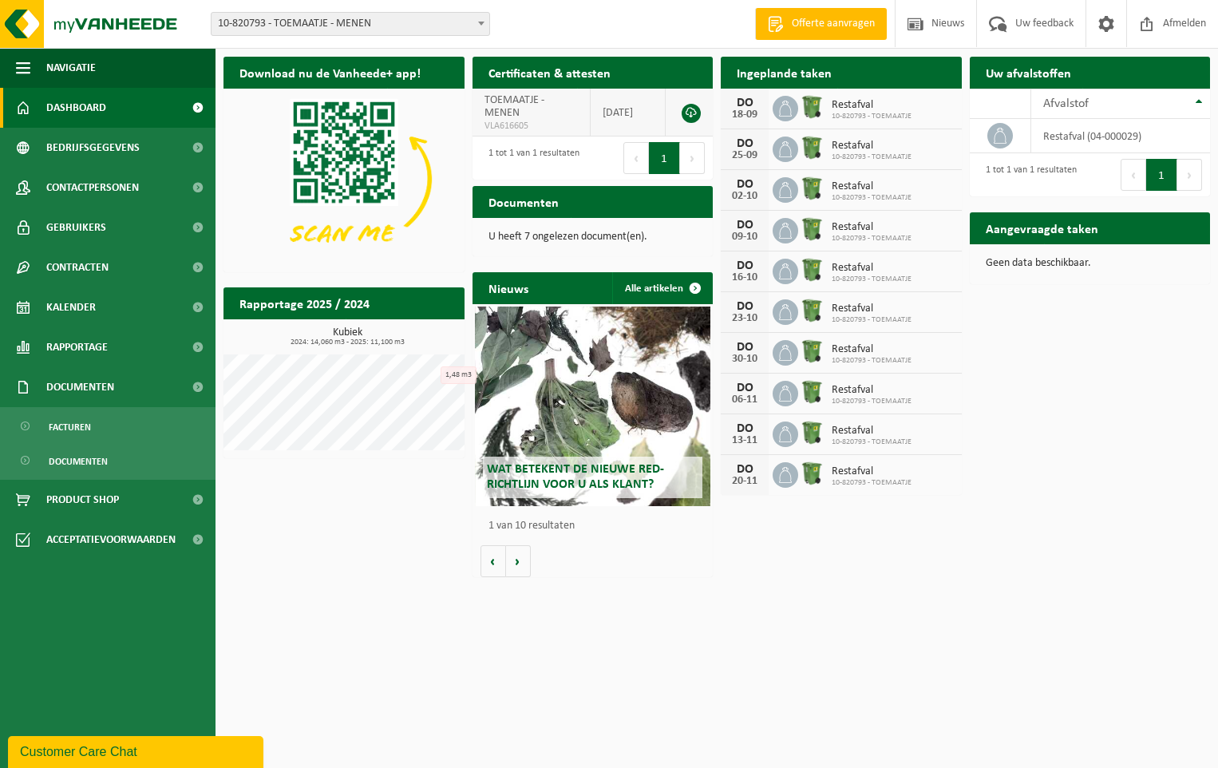
click at [693, 111] on link at bounding box center [690, 113] width 19 height 19
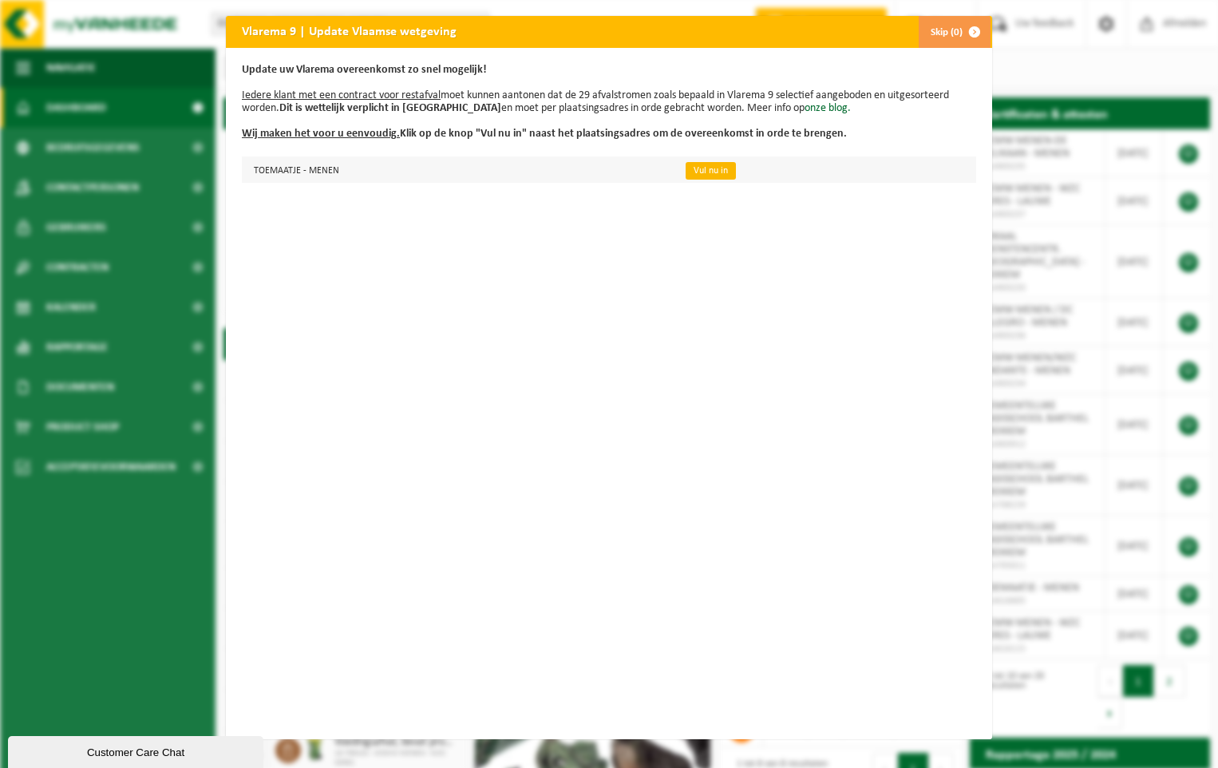
click at [692, 166] on link "Vul nu in" at bounding box center [710, 171] width 50 height 18
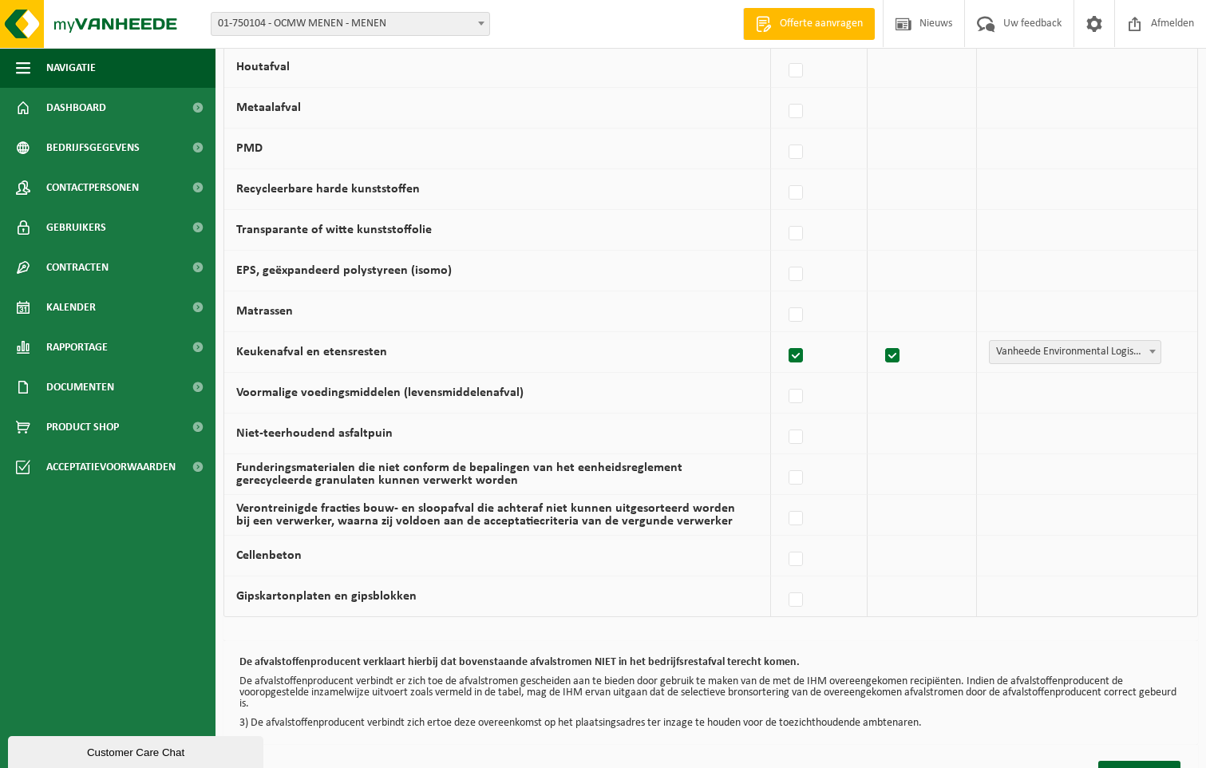
scroll to position [910, 0]
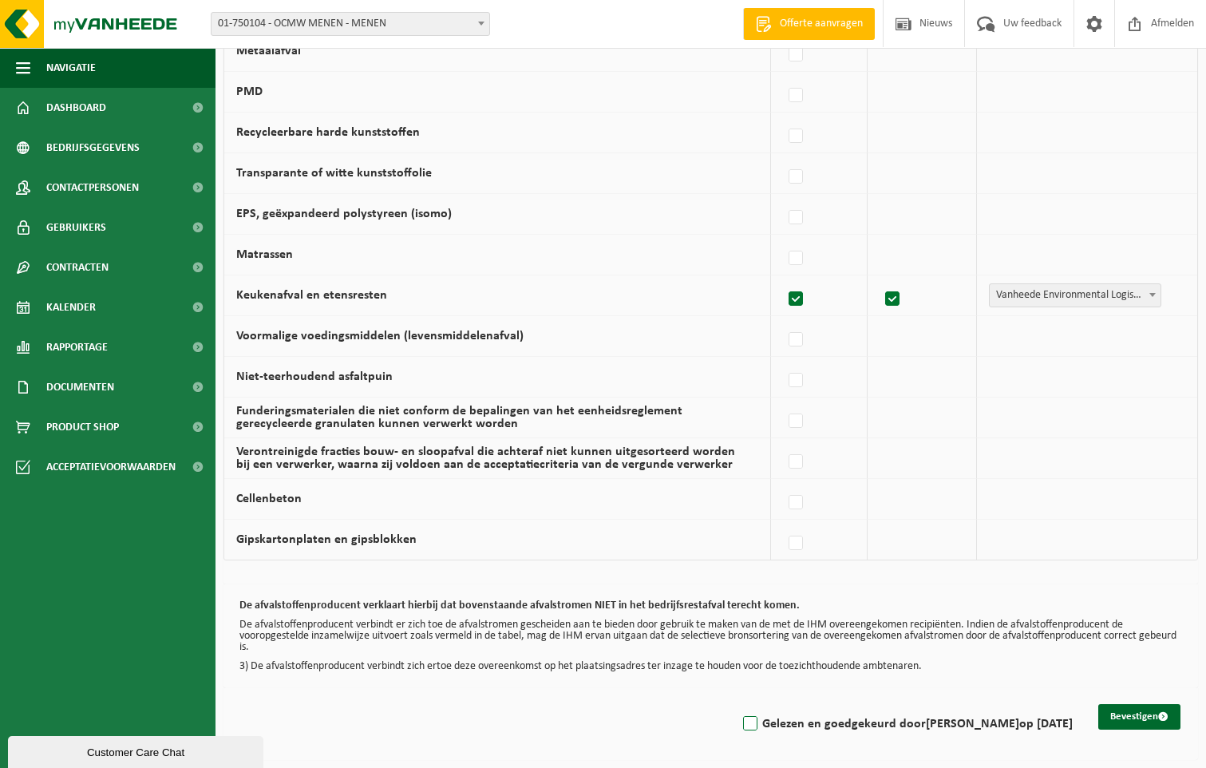
click at [740, 724] on label "Gelezen en goedgekeurd door [PERSON_NAME] op [DATE]" at bounding box center [906, 724] width 333 height 24
click at [737, 704] on input "Gelezen en goedgekeurd door [PERSON_NAME] op [DATE]" at bounding box center [736, 703] width 1 height 1
checkbox input "true"
click at [1123, 716] on button "Bevestigen" at bounding box center [1139, 717] width 82 height 26
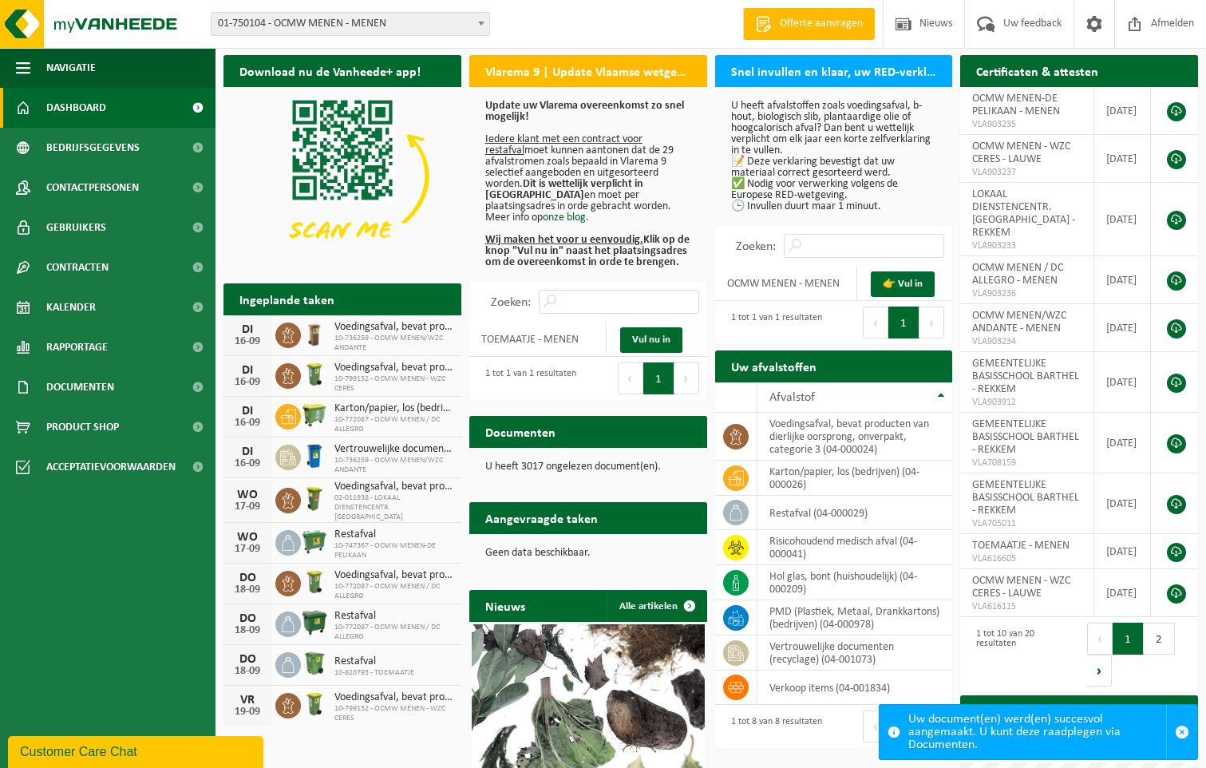
scroll to position [80, 0]
